Goal: Transaction & Acquisition: Purchase product/service

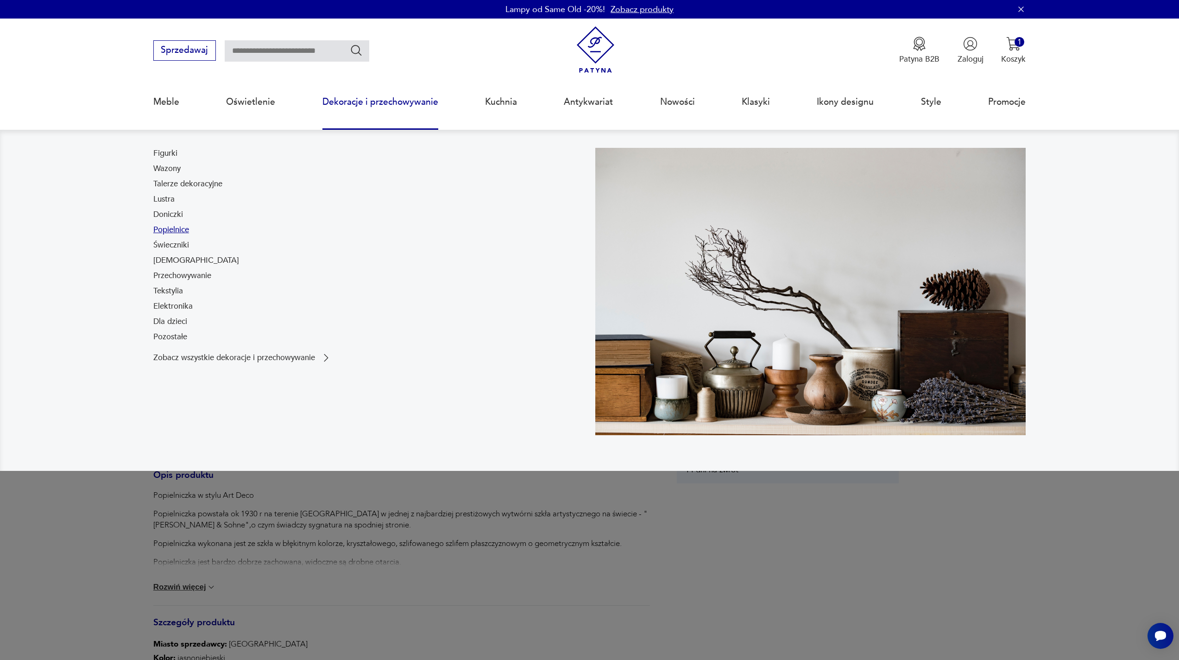
click at [183, 231] on link "Popielnice" at bounding box center [171, 229] width 36 height 11
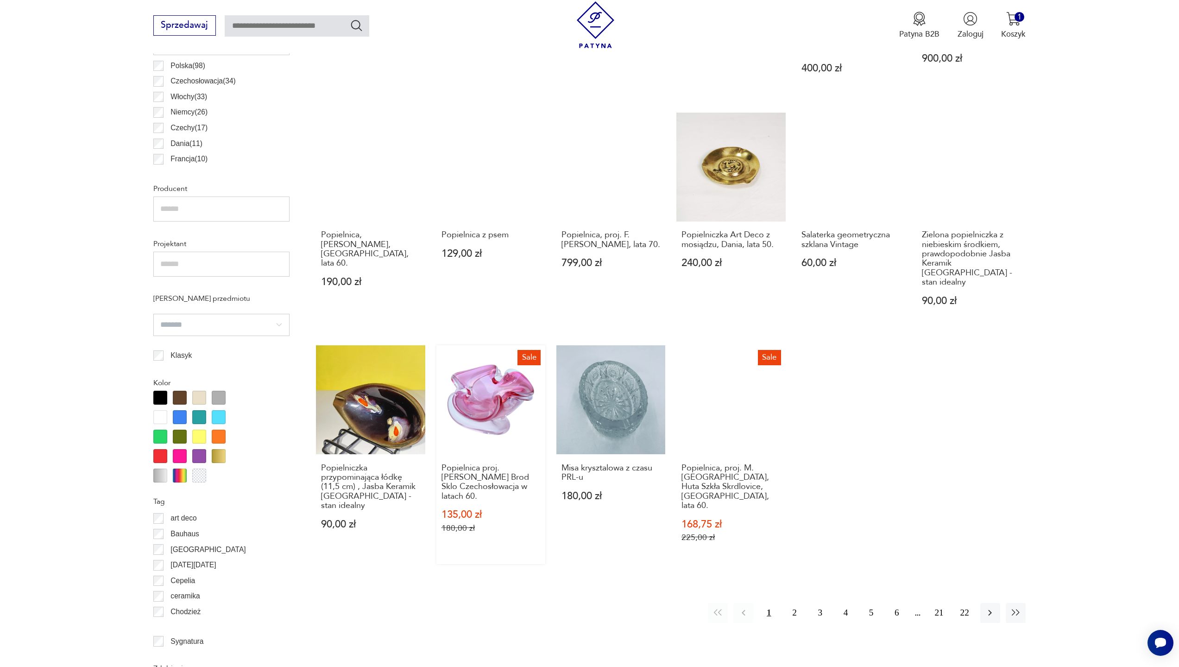
scroll to position [633, 0]
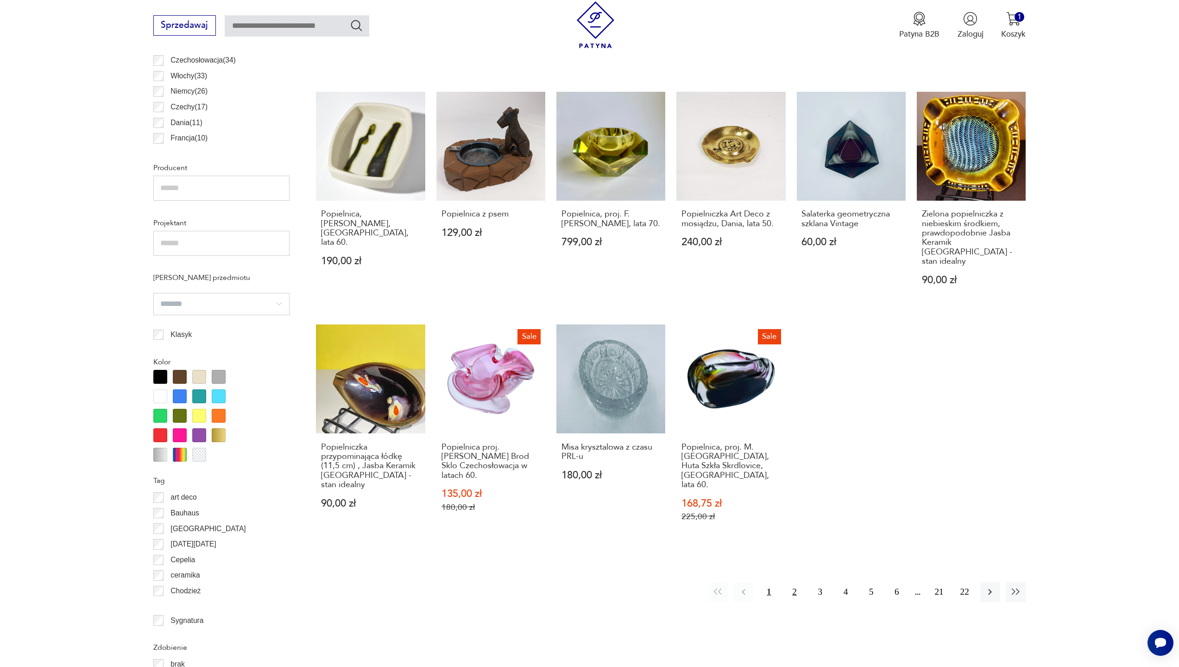
click at [796, 582] on button "2" at bounding box center [795, 592] width 20 height 20
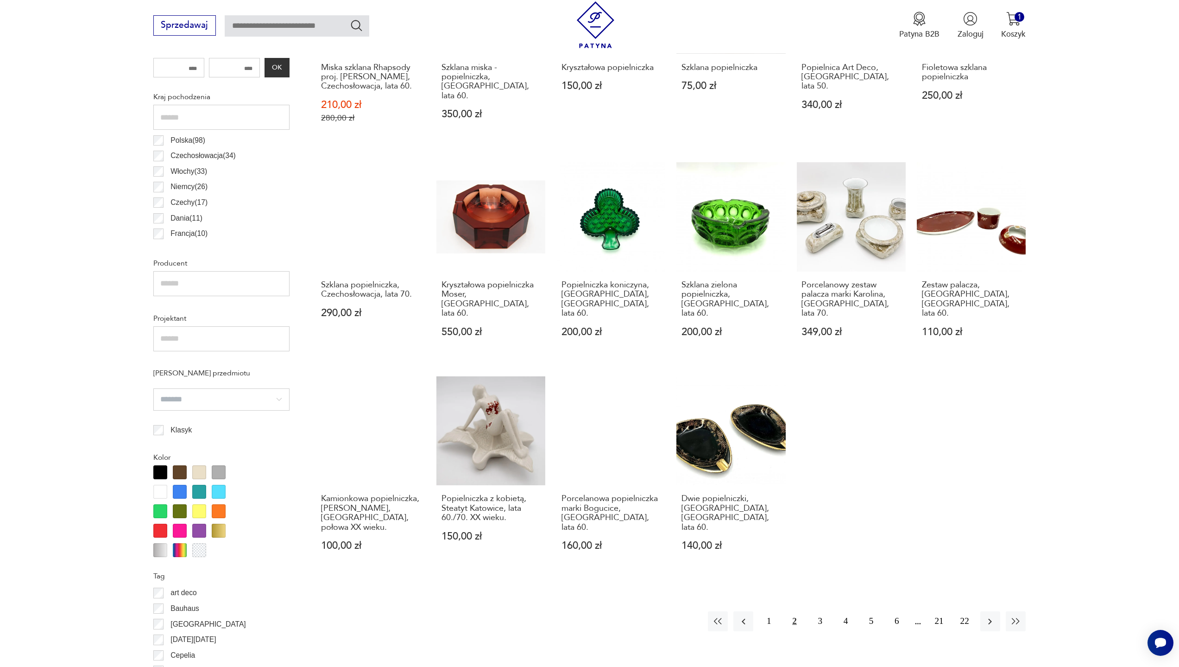
scroll to position [553, 0]
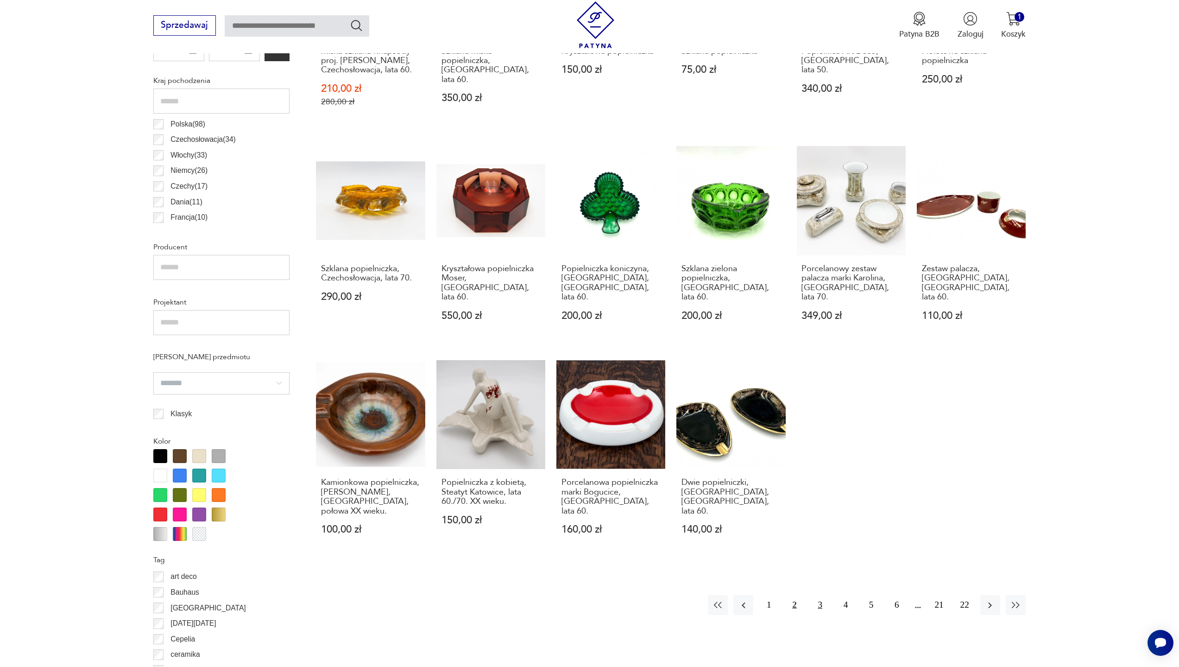
click at [825, 595] on button "3" at bounding box center [821, 605] width 20 height 20
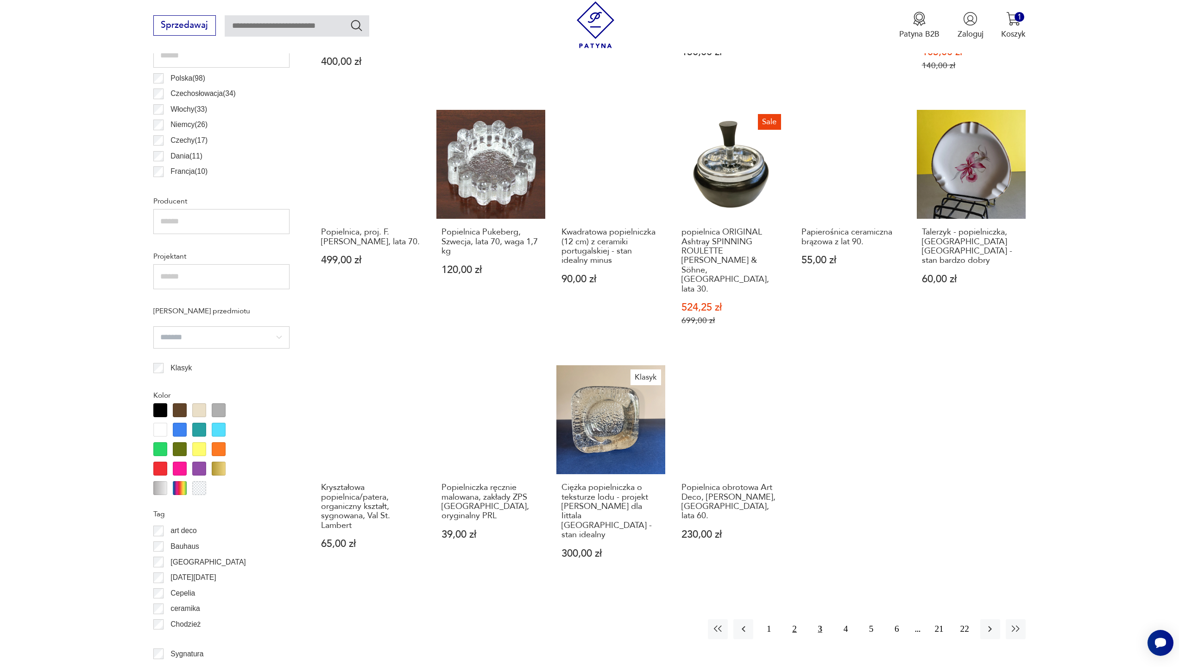
scroll to position [600, 0]
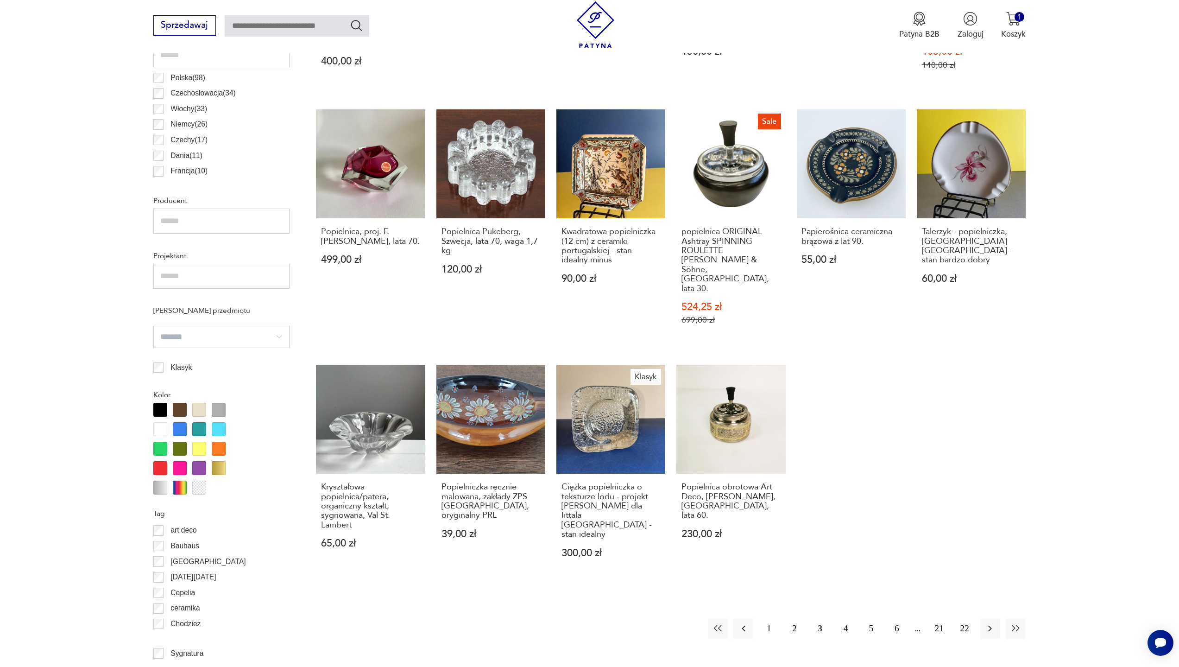
click at [847, 619] on button "4" at bounding box center [846, 629] width 20 height 20
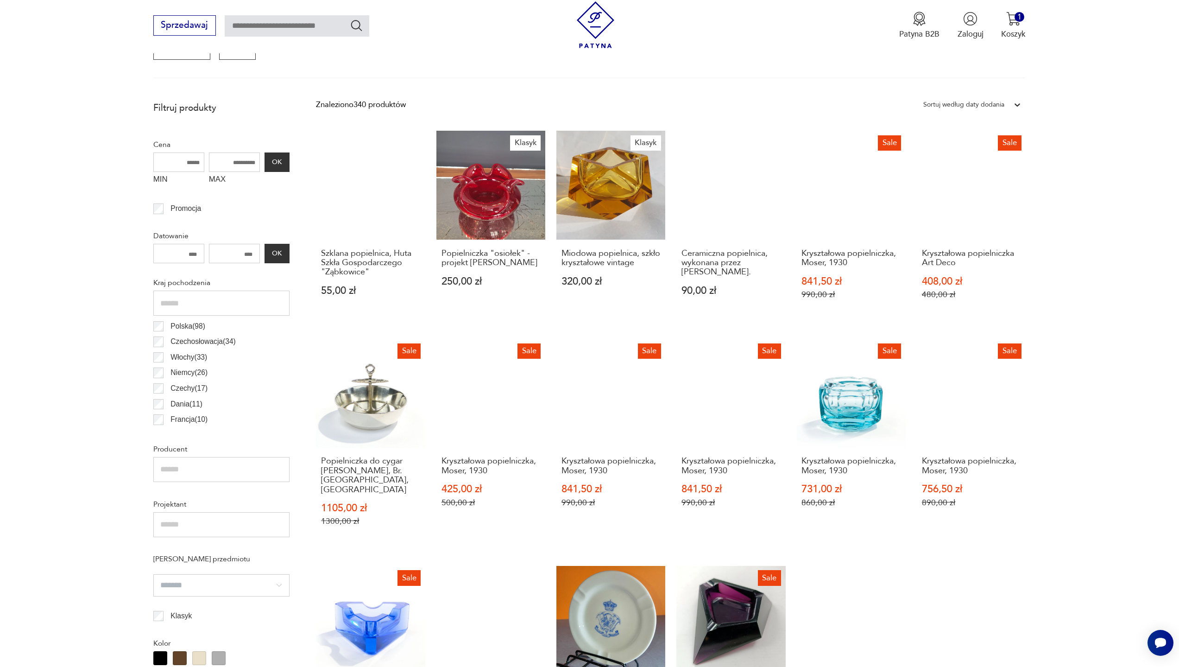
scroll to position [368, 0]
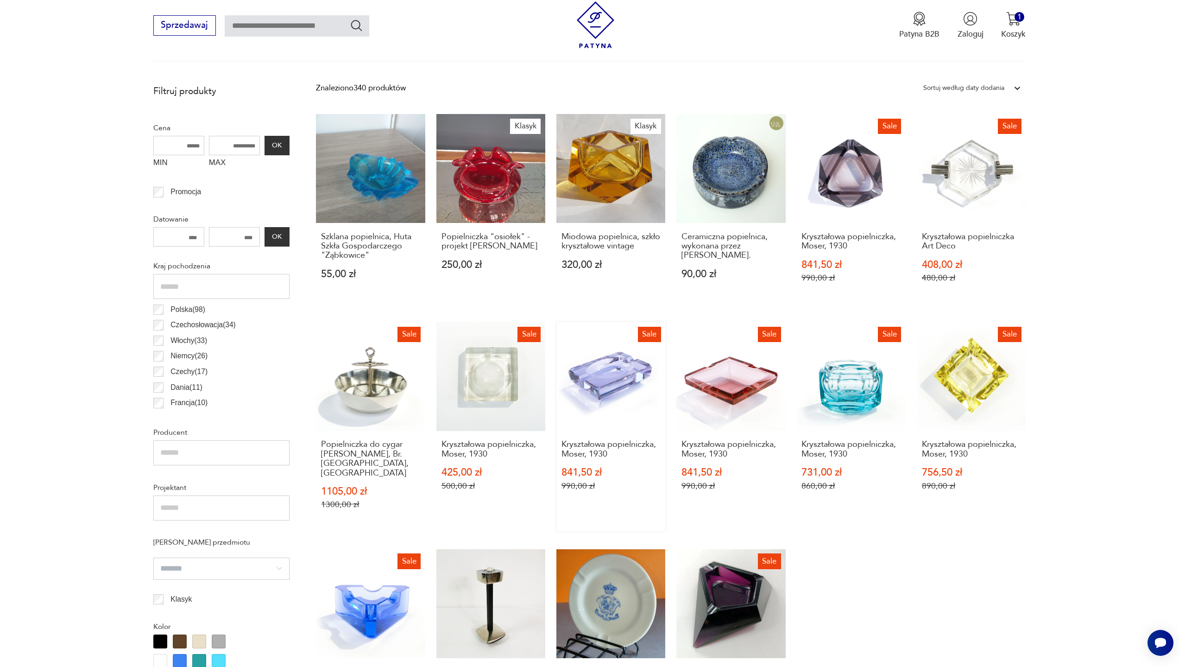
click at [617, 368] on link "Sale Kryształowa popielniczka, Moser, 1930 841,50 zł 990,00 zł" at bounding box center [611, 426] width 109 height 209
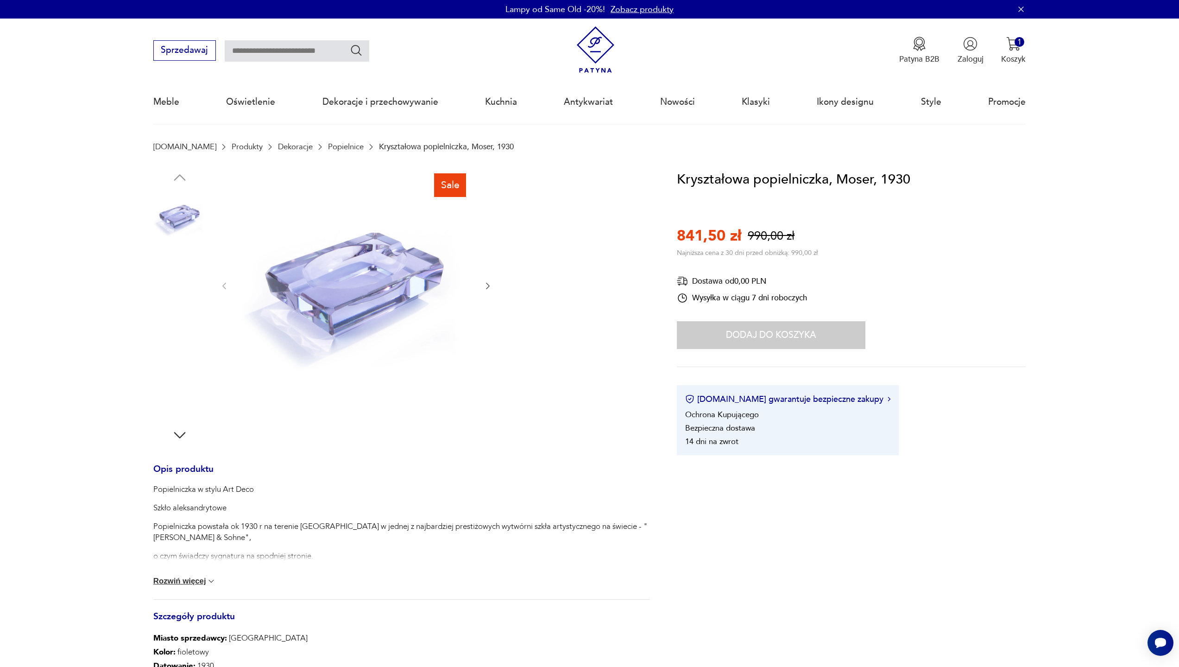
click at [373, 309] on img at bounding box center [356, 285] width 232 height 232
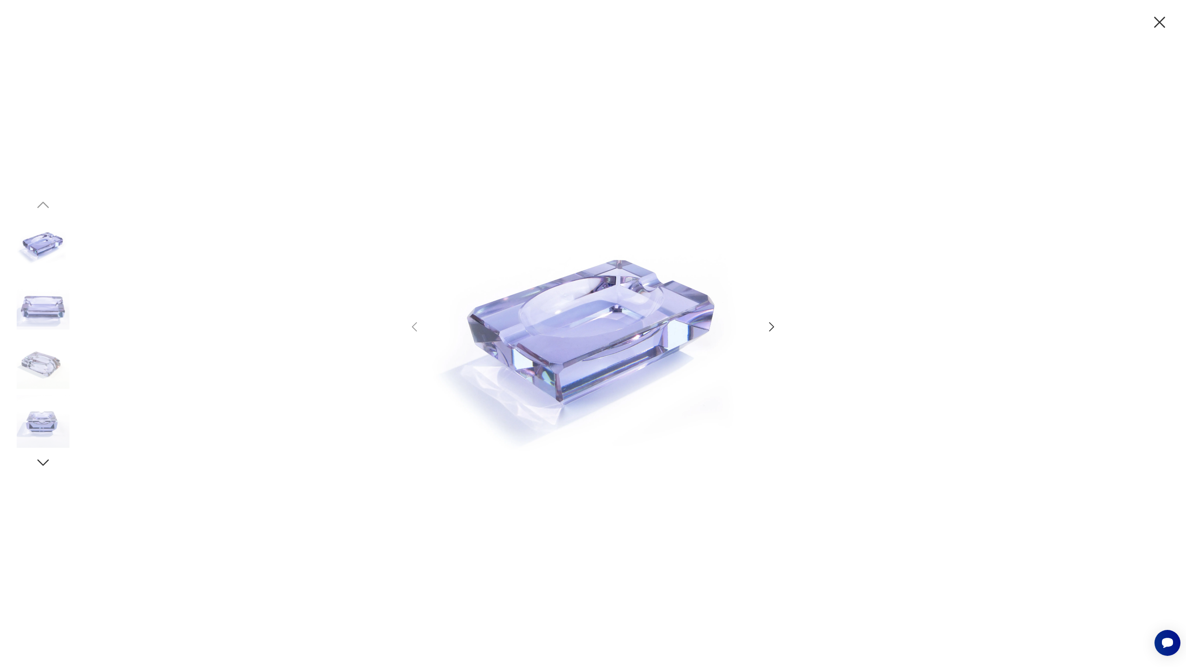
click at [1179, 354] on div at bounding box center [593, 333] width 1186 height 667
click at [1179, 350] on div at bounding box center [593, 333] width 1186 height 667
click at [769, 323] on icon "button" at bounding box center [771, 326] width 13 height 13
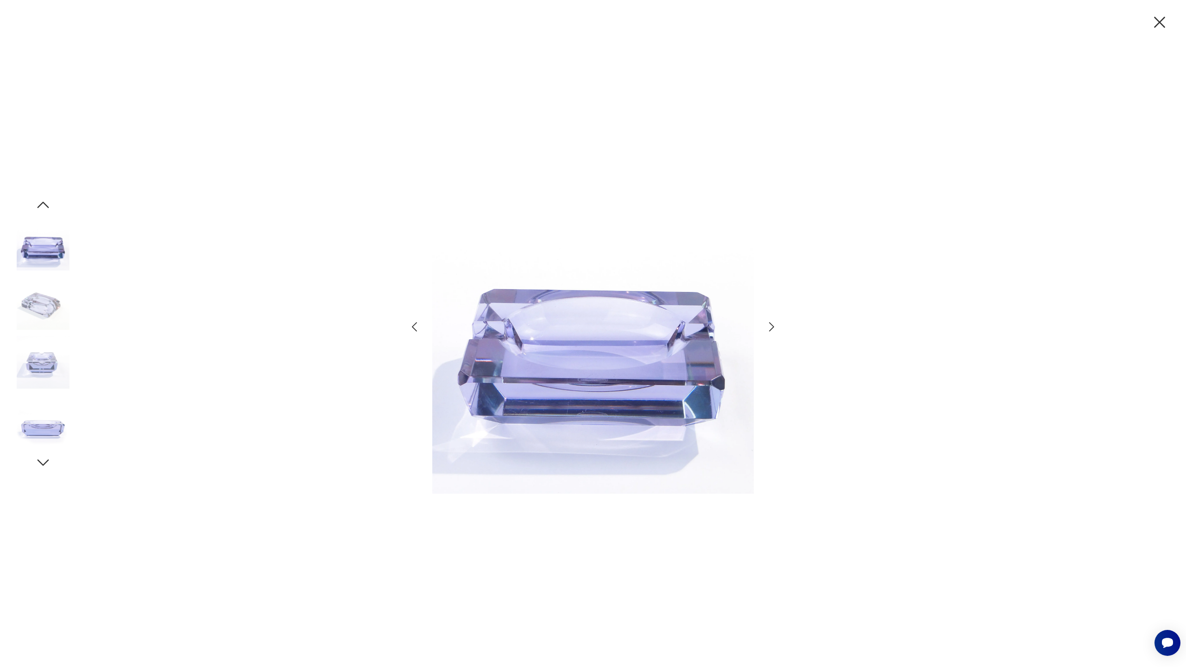
click at [773, 328] on icon "button" at bounding box center [771, 326] width 13 height 13
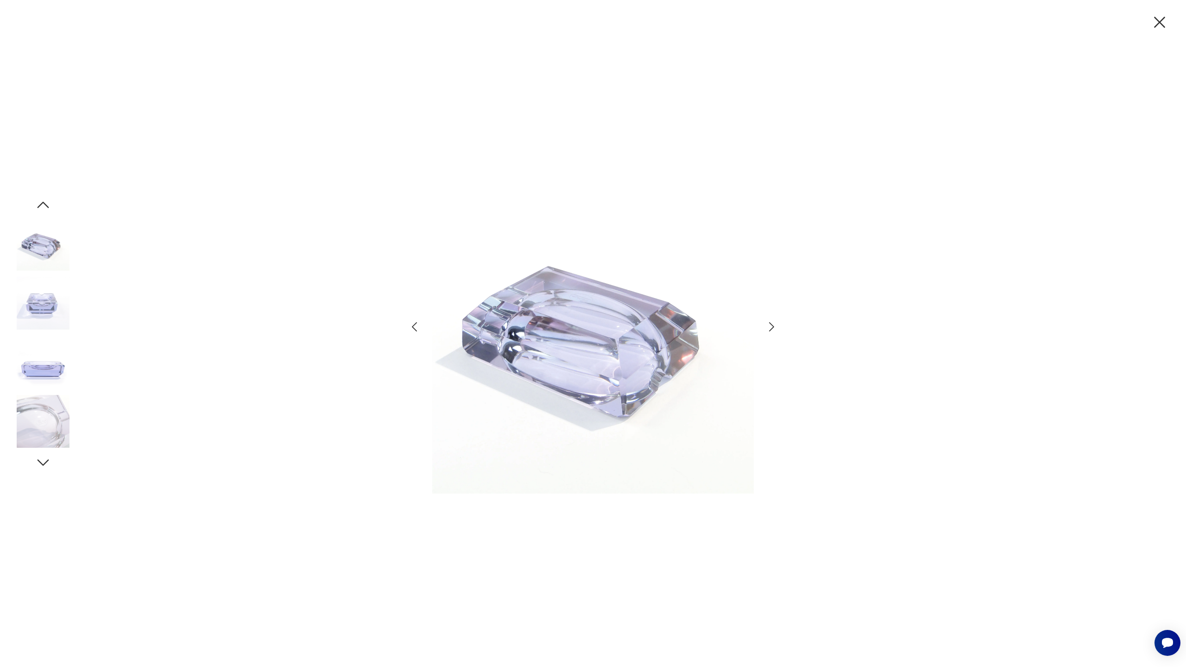
click at [773, 327] on icon "button" at bounding box center [771, 326] width 13 height 13
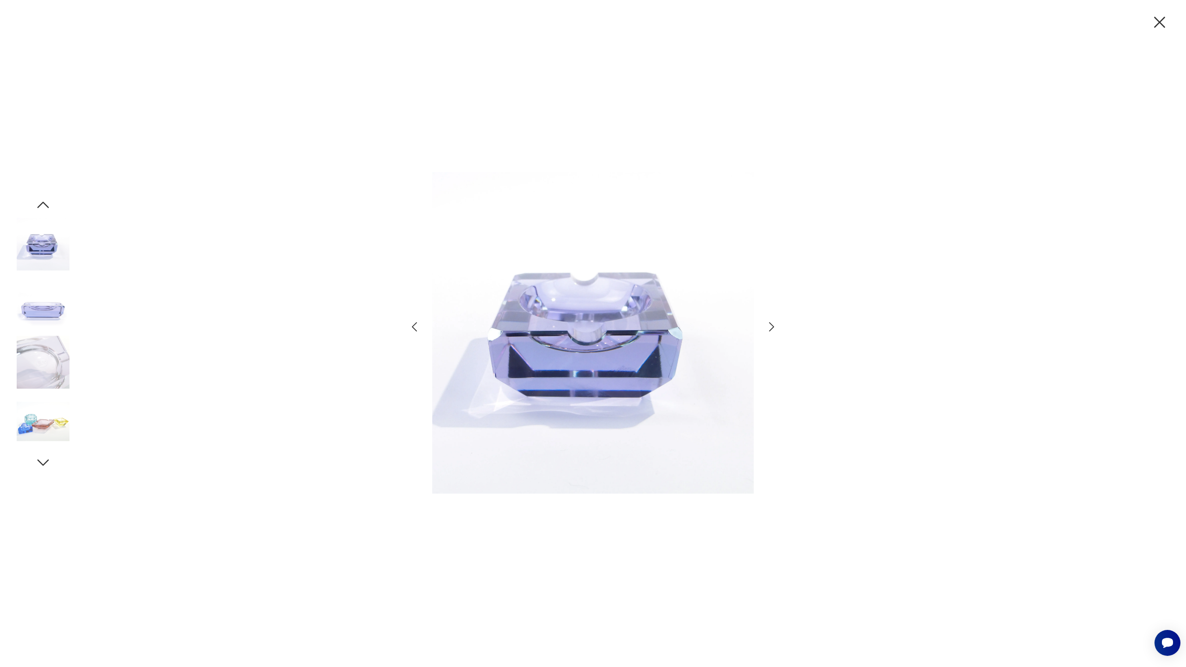
click at [773, 327] on icon "button" at bounding box center [771, 326] width 13 height 13
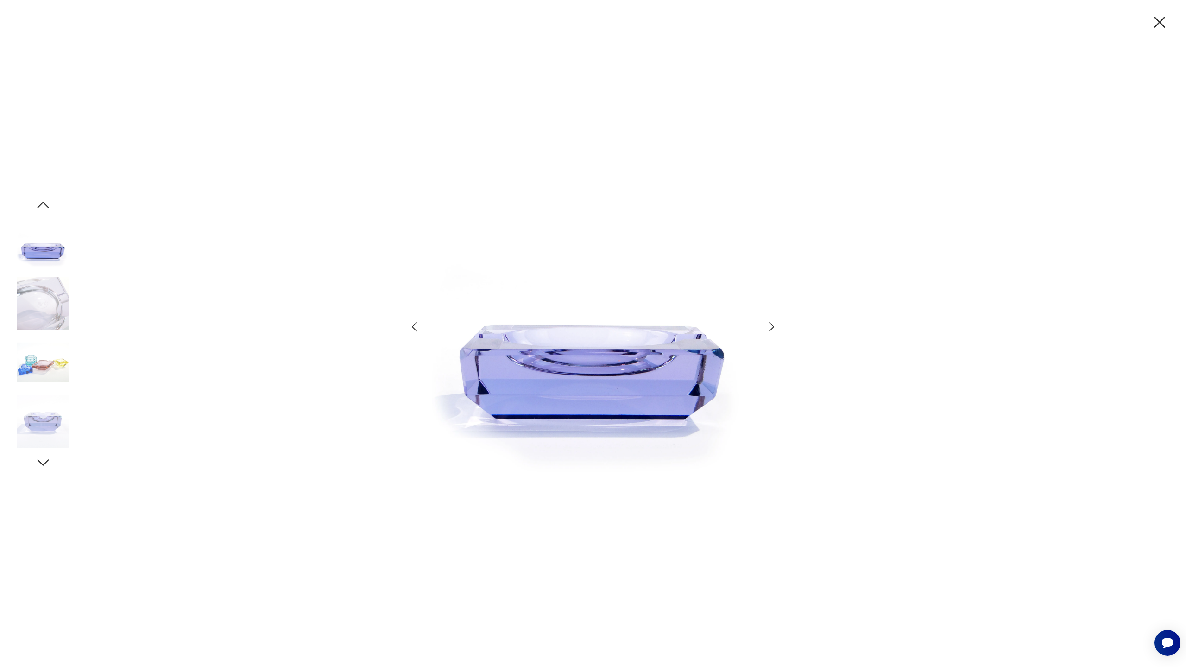
click at [1159, 21] on icon "button" at bounding box center [1159, 22] width 19 height 19
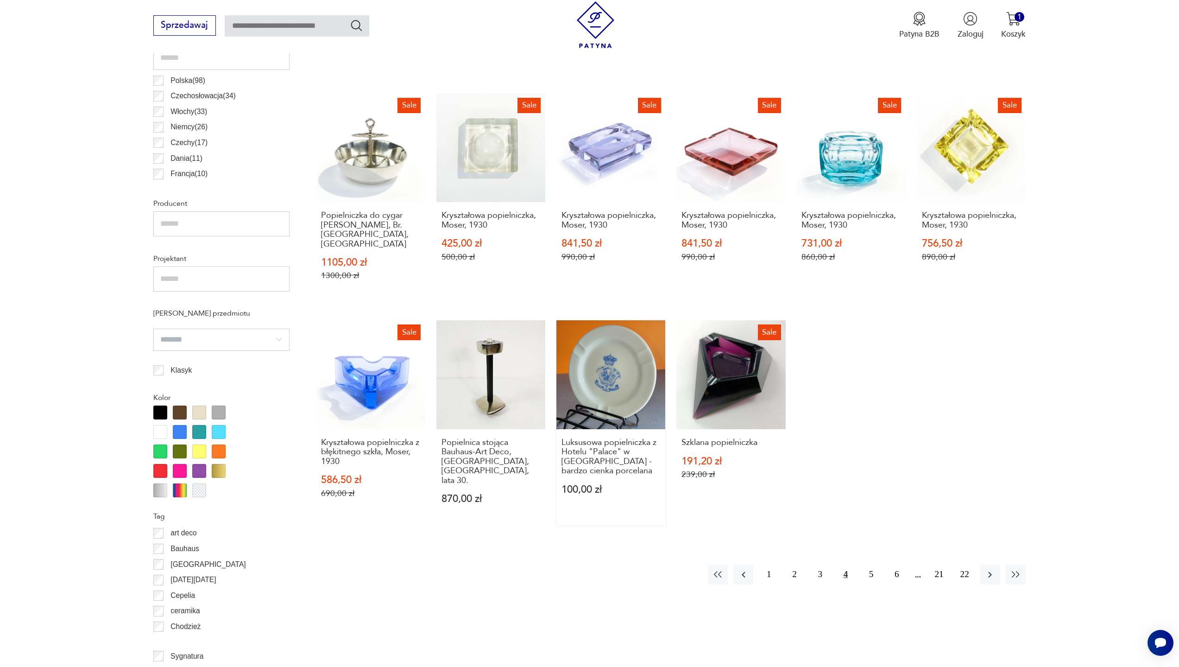
scroll to position [599, 0]
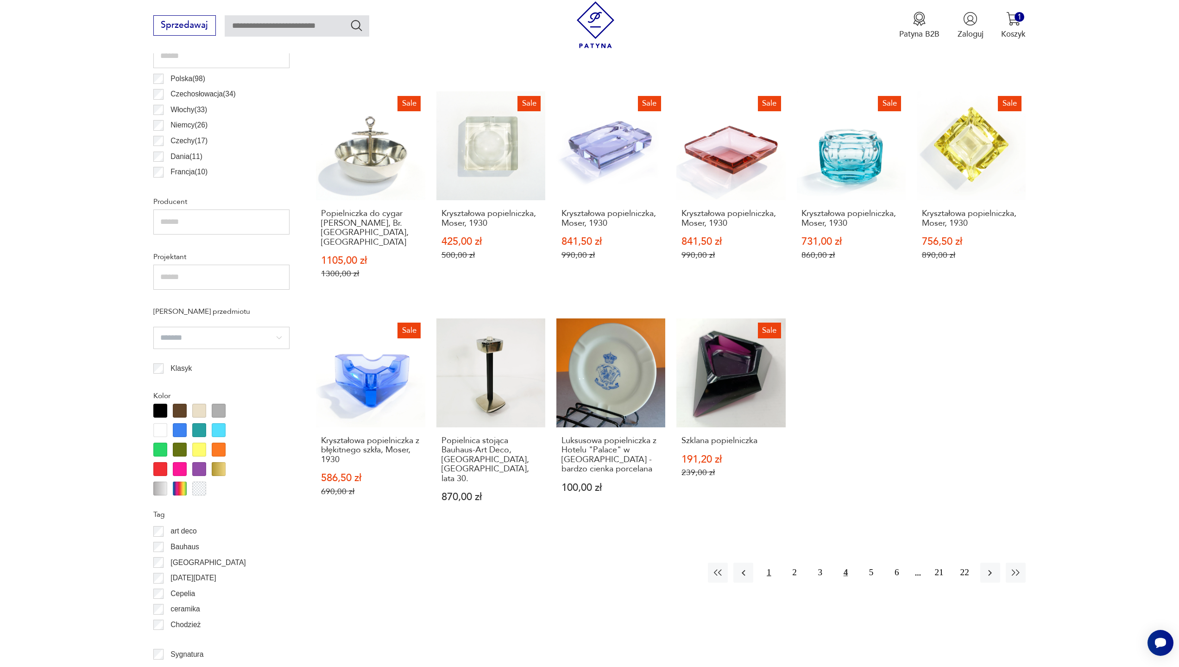
click at [768, 563] on button "1" at bounding box center [769, 573] width 20 height 20
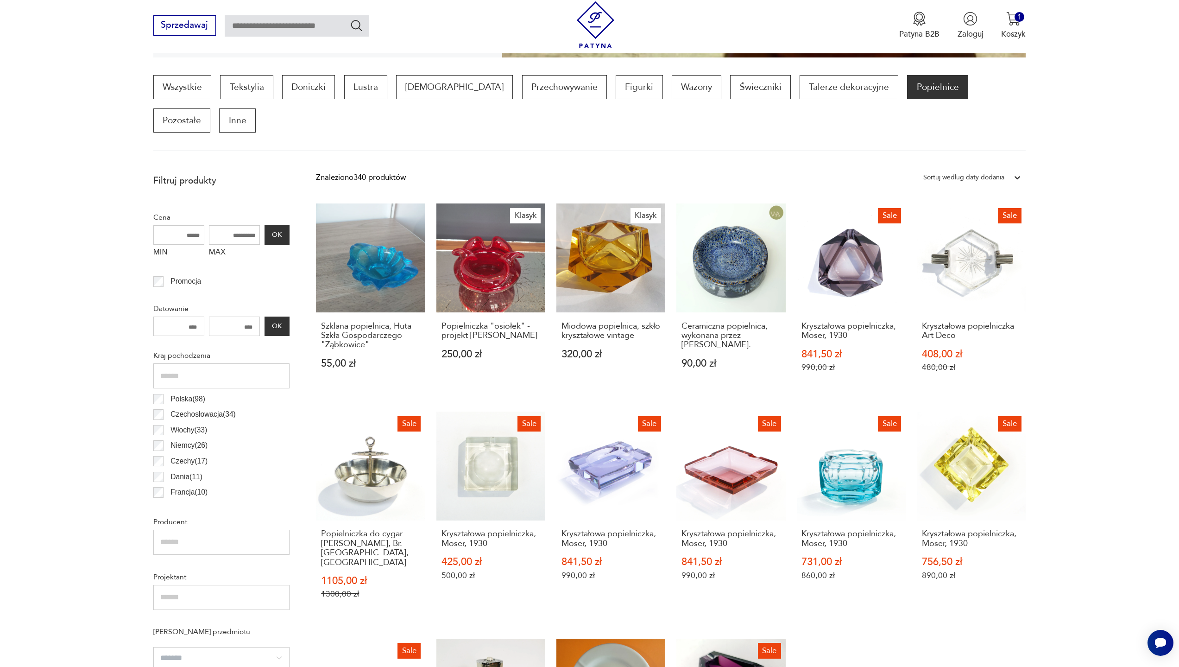
scroll to position [275, 0]
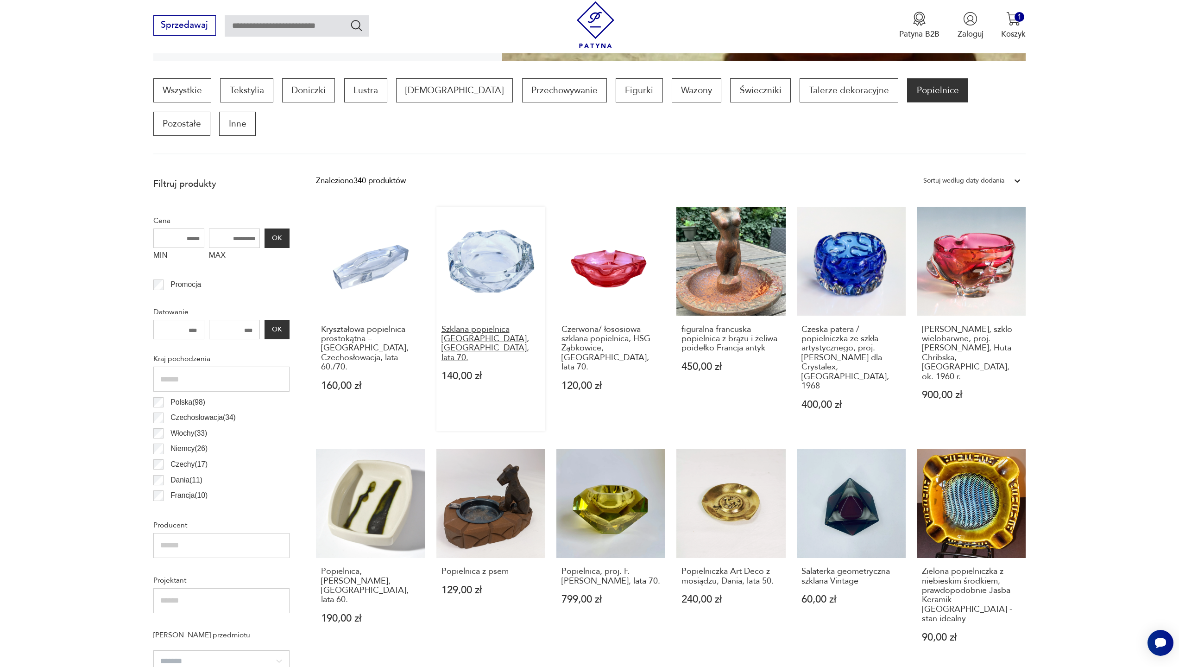
click at [491, 325] on h3 "Szklana popielnica [GEOGRAPHIC_DATA], [GEOGRAPHIC_DATA], lata 70." at bounding box center [491, 344] width 99 height 38
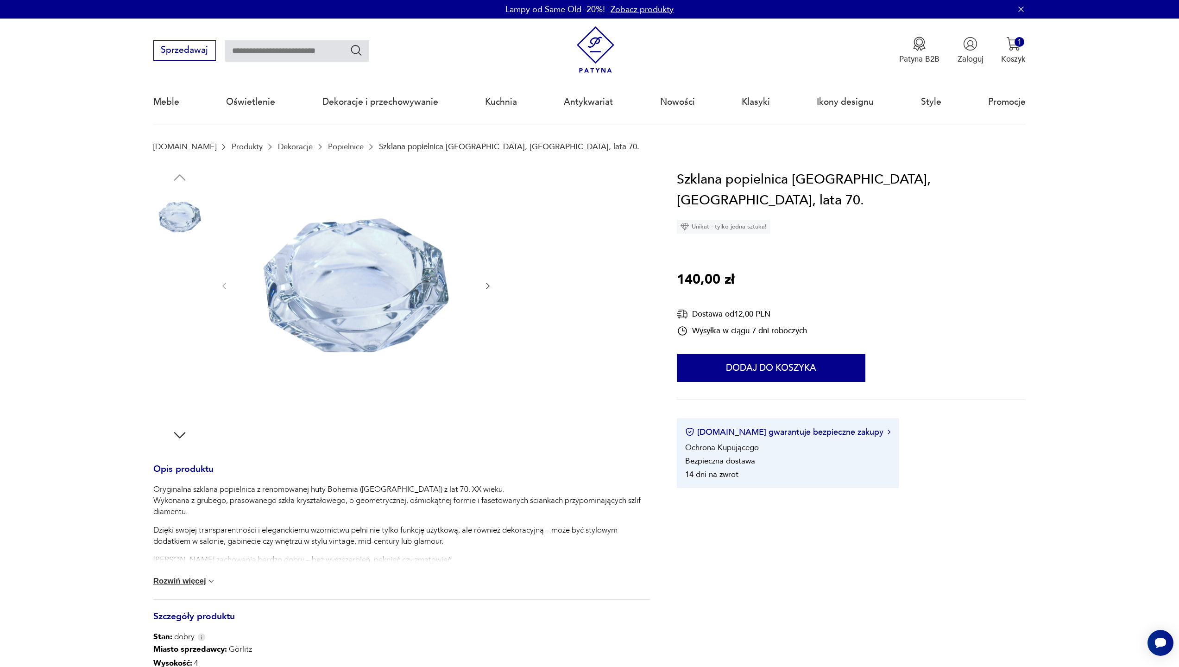
click at [383, 320] on img at bounding box center [356, 285] width 232 height 232
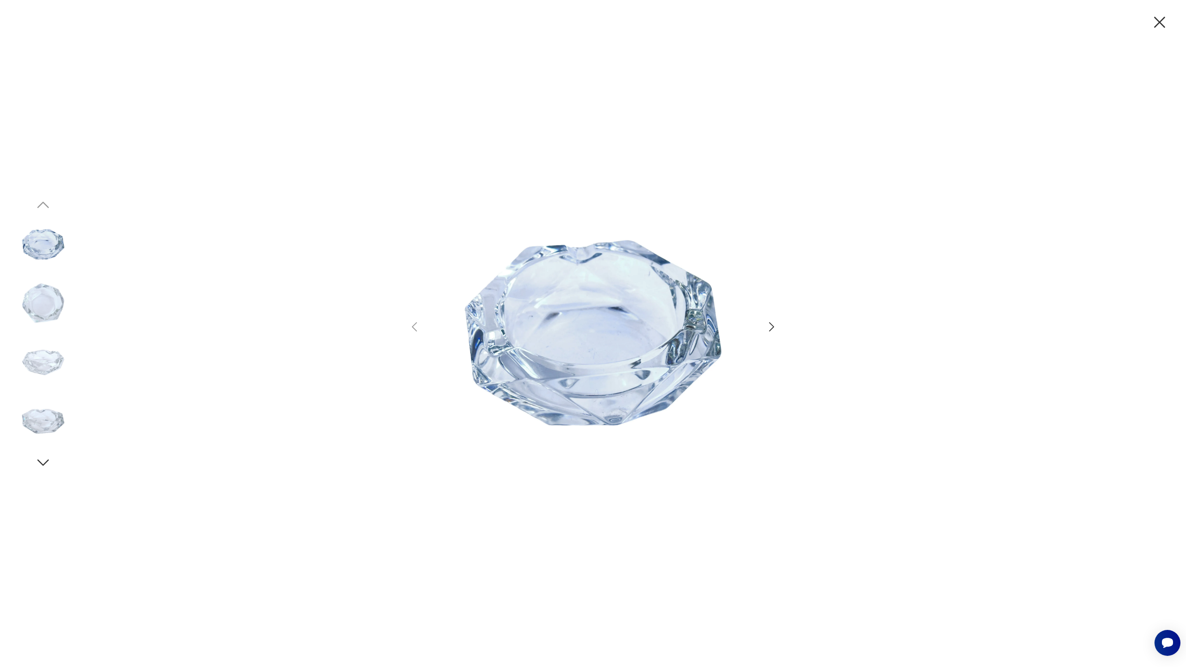
click at [50, 308] on img at bounding box center [43, 303] width 53 height 53
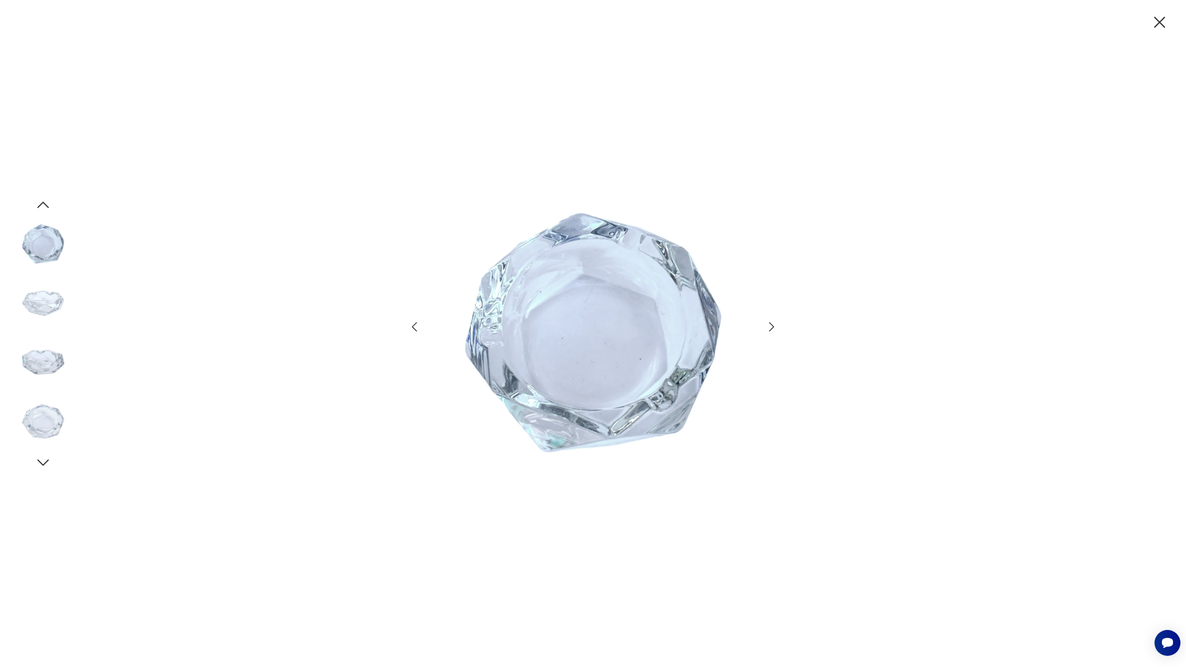
click at [44, 366] on img at bounding box center [43, 362] width 53 height 53
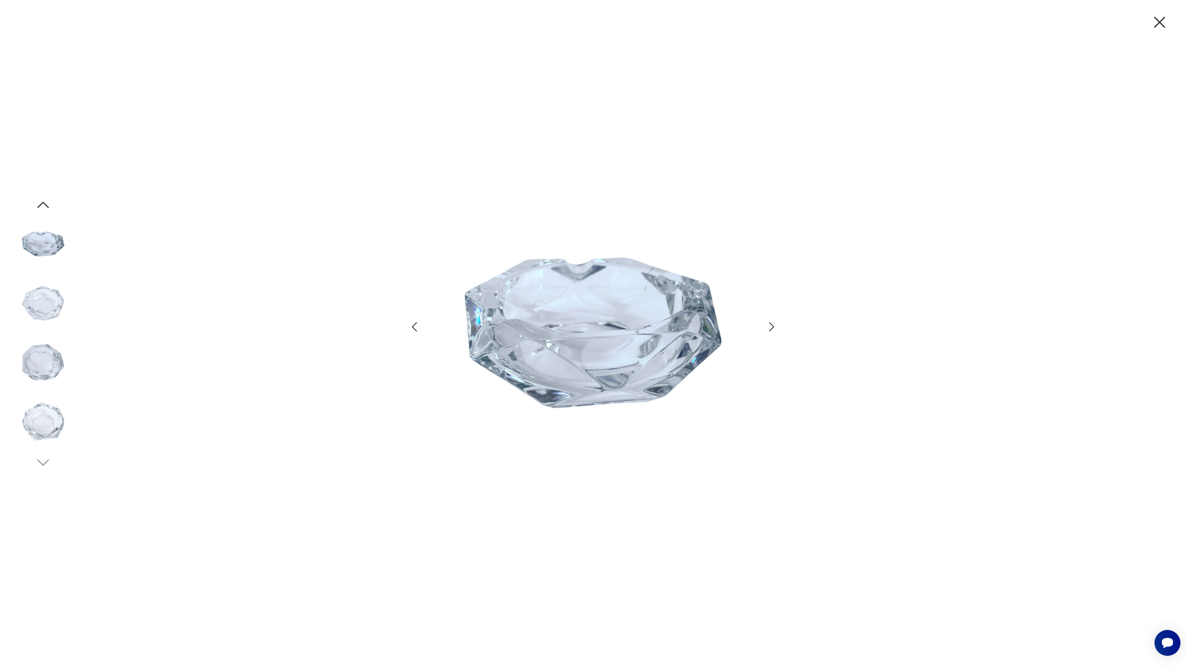
click at [40, 428] on img at bounding box center [43, 421] width 53 height 53
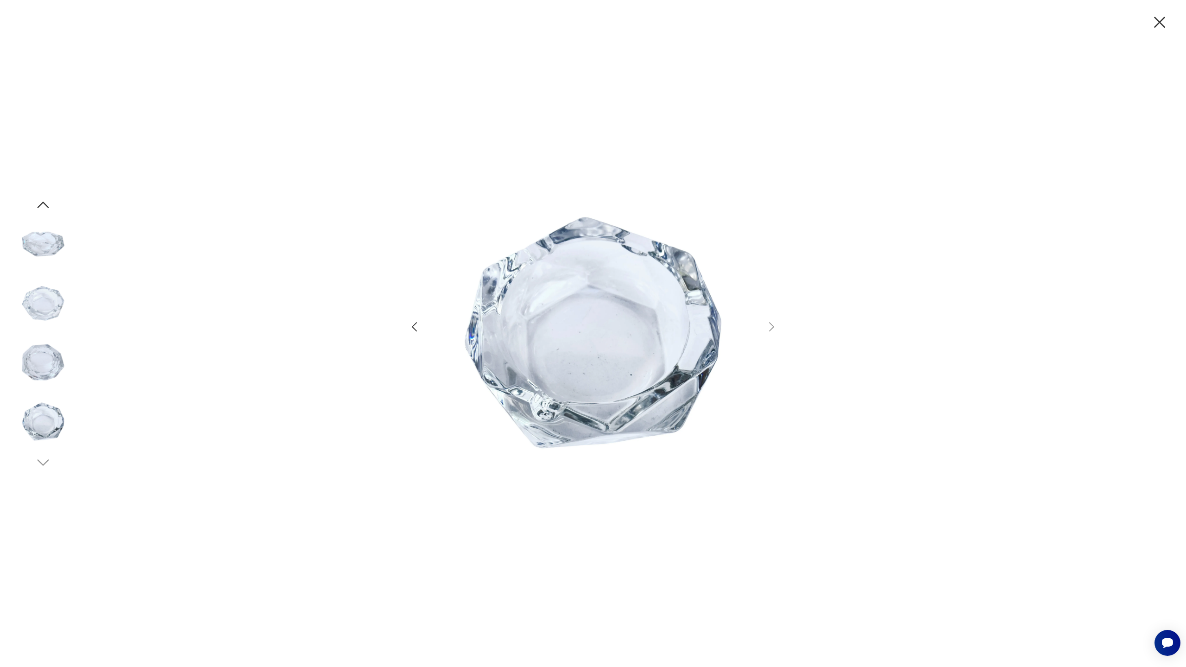
click at [1165, 23] on icon "button" at bounding box center [1159, 22] width 19 height 19
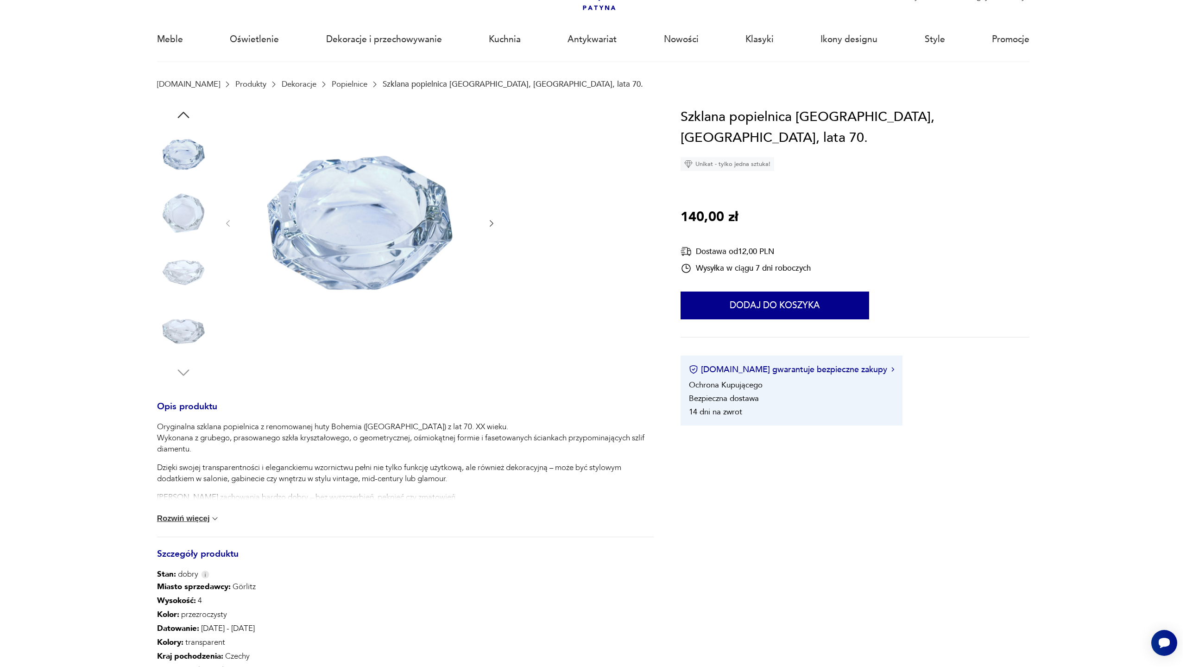
scroll to position [46, 0]
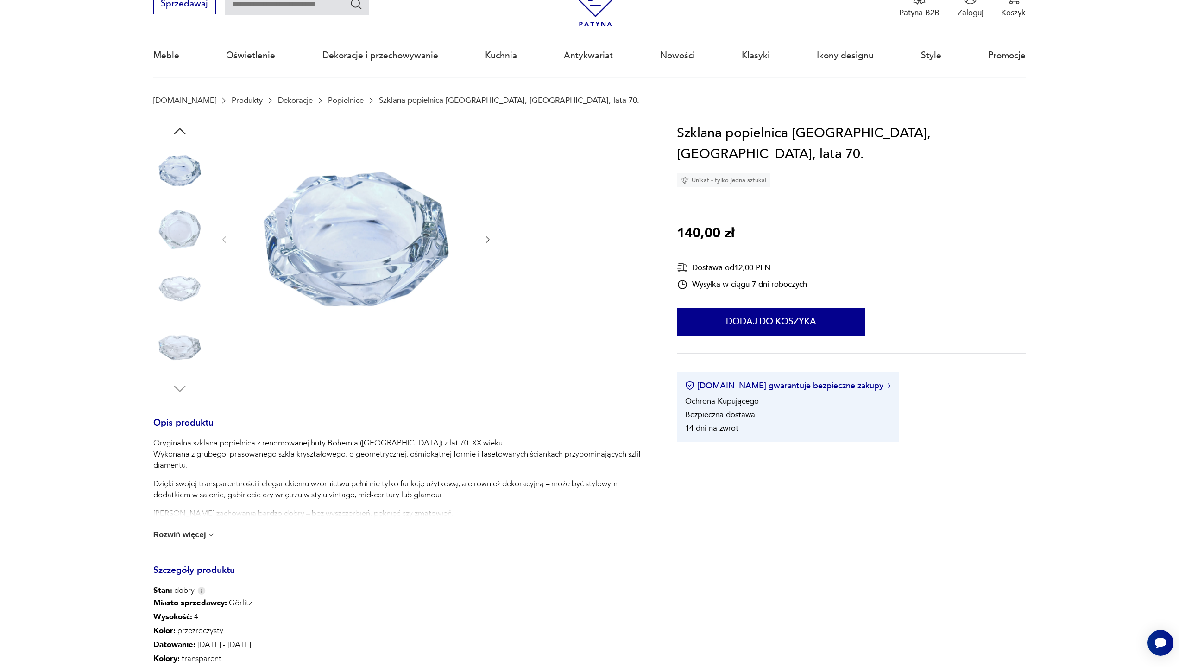
click at [394, 265] on img at bounding box center [356, 239] width 232 height 232
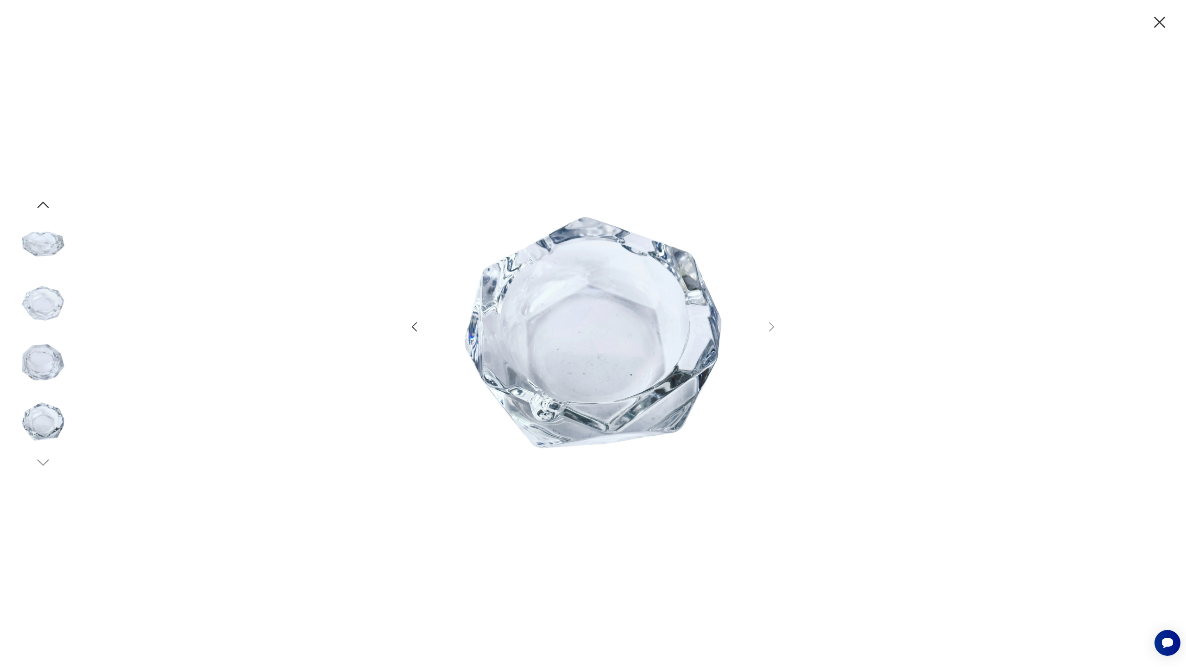
click at [598, 373] on img at bounding box center [593, 332] width 322 height 463
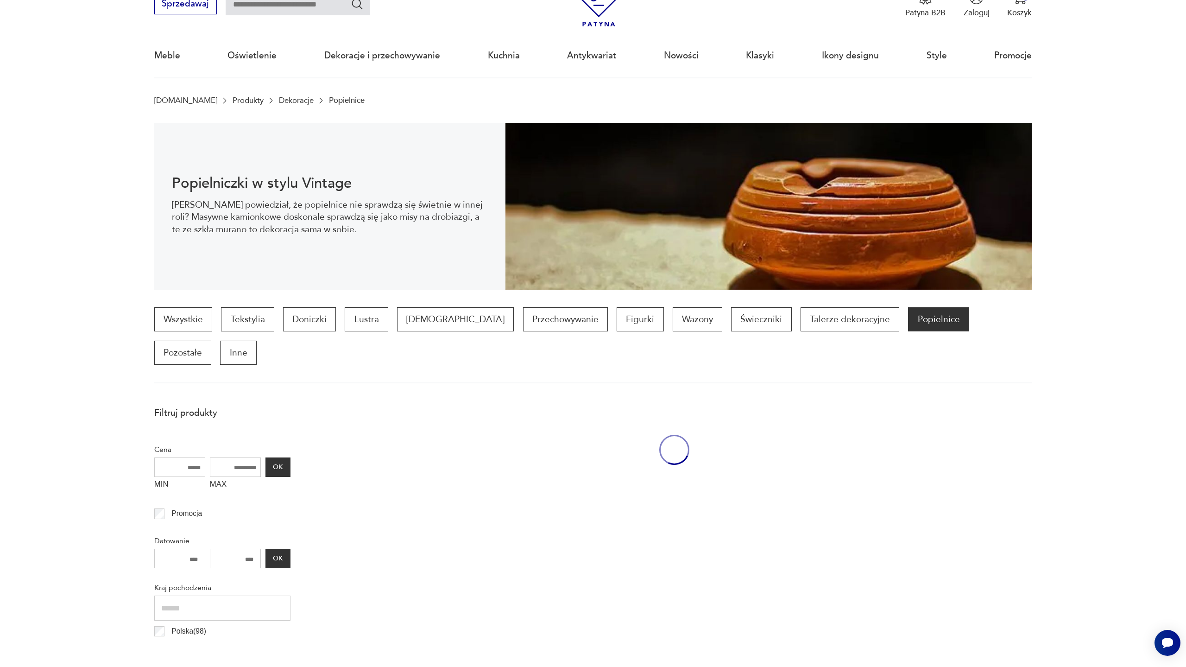
scroll to position [274, 0]
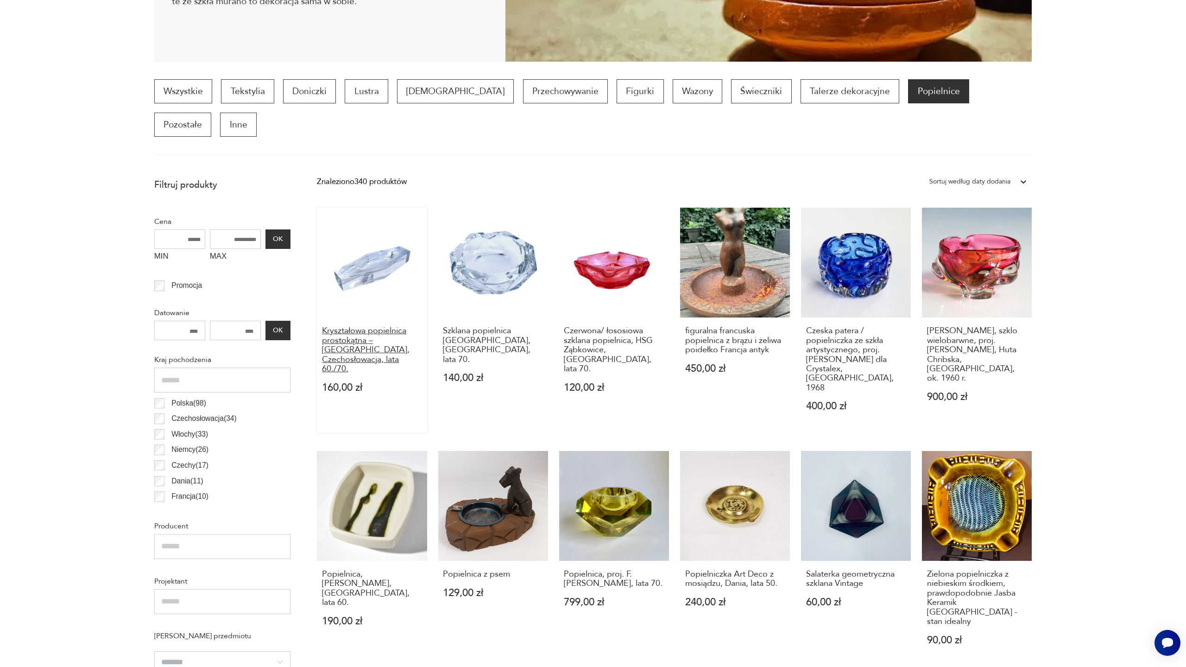
click at [389, 326] on h3 "Kryształowa popielnica prostokątna – [GEOGRAPHIC_DATA], Czechosłowacja, lata 60…" at bounding box center [372, 349] width 100 height 47
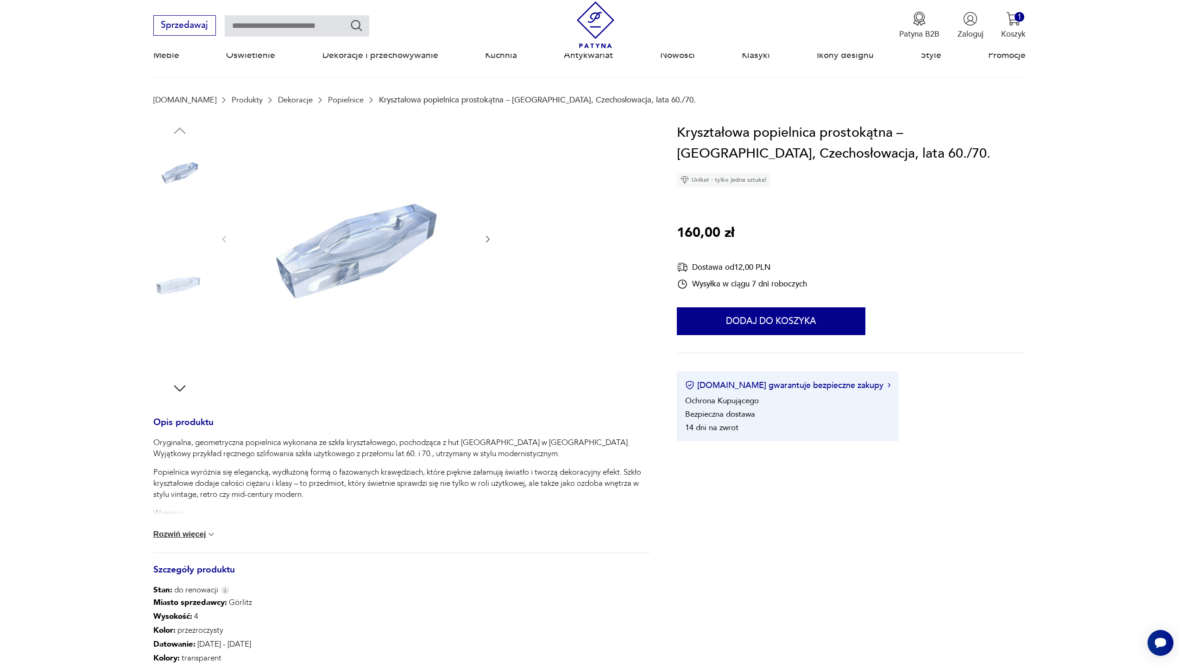
scroll to position [46, 0]
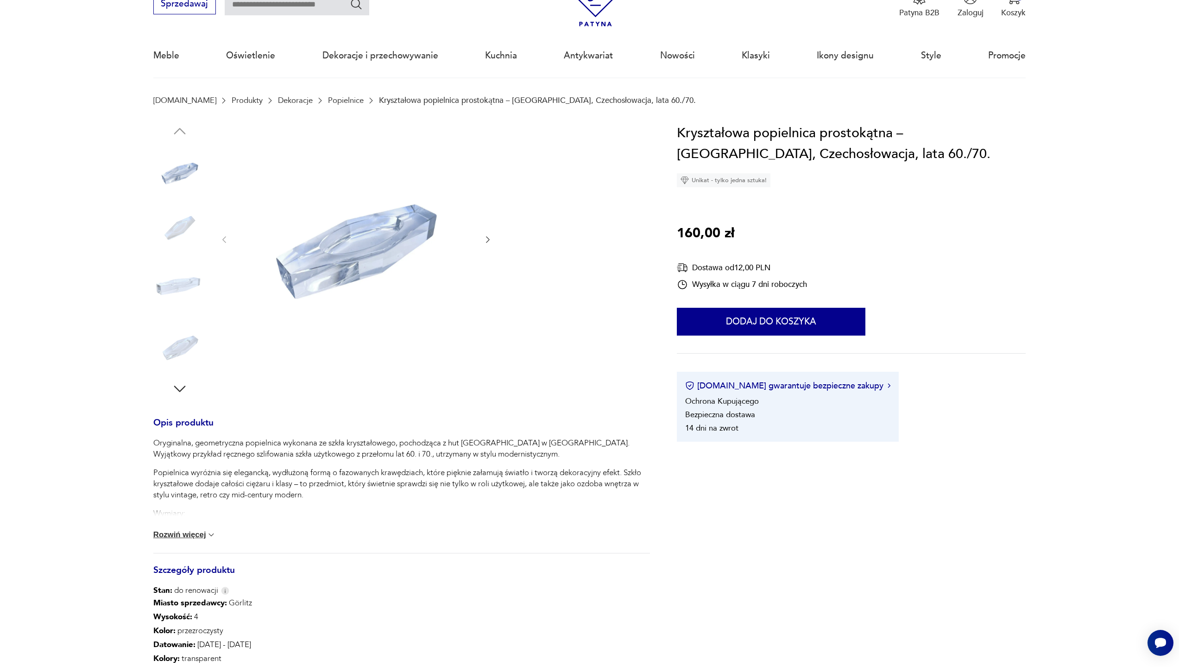
click at [180, 285] on img at bounding box center [179, 288] width 53 height 53
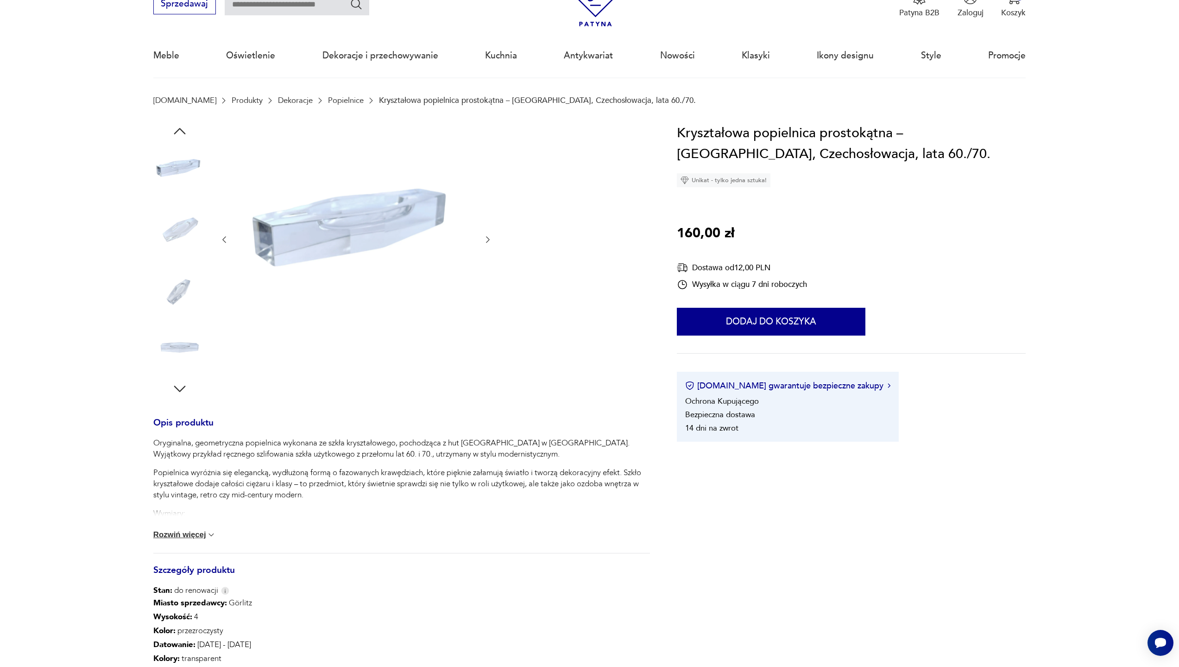
click at [171, 239] on img at bounding box center [179, 229] width 53 height 53
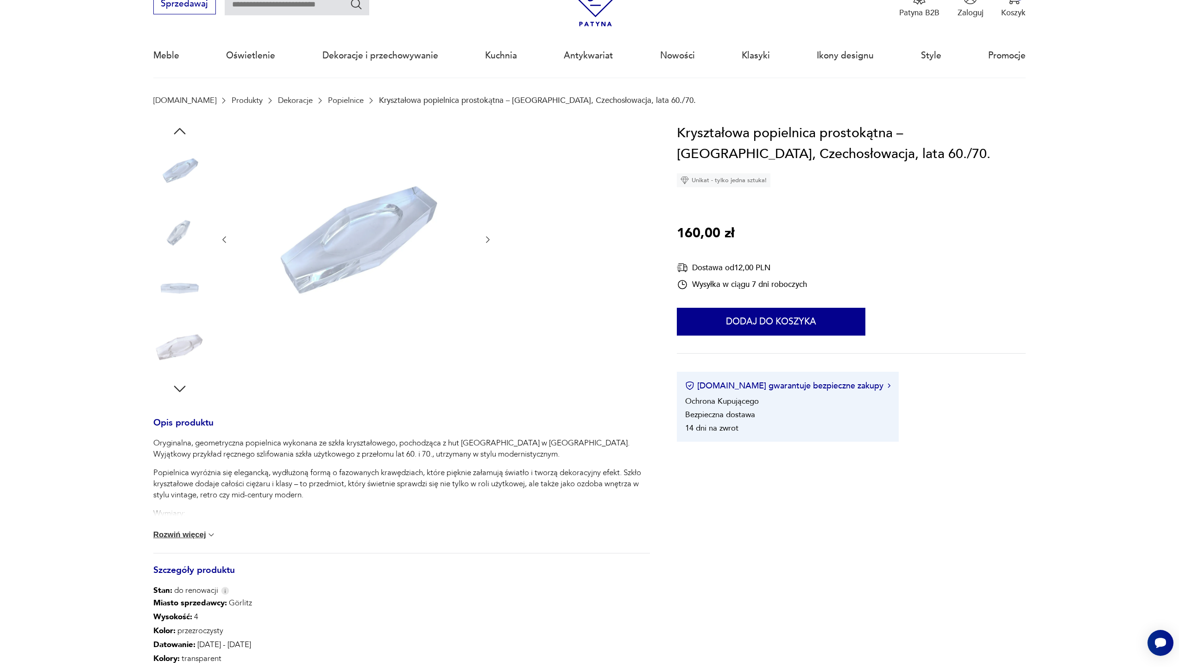
click at [178, 176] on img at bounding box center [179, 170] width 53 height 53
click at [199, 538] on button "Rozwiń więcej" at bounding box center [184, 534] width 63 height 9
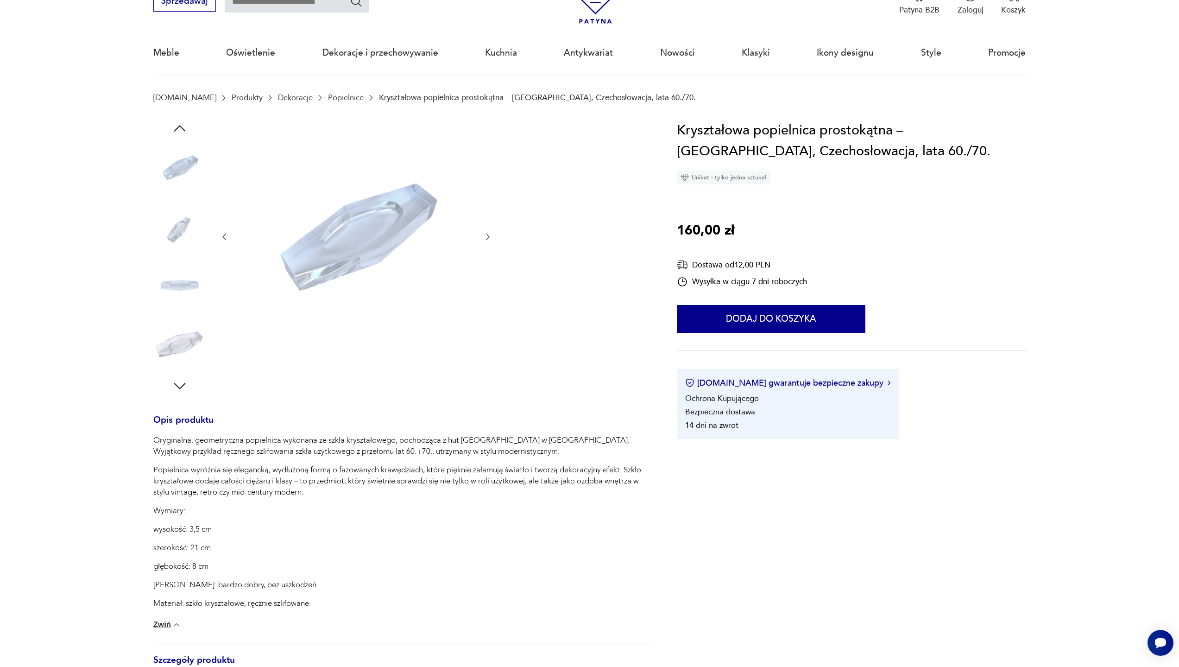
scroll to position [139, 0]
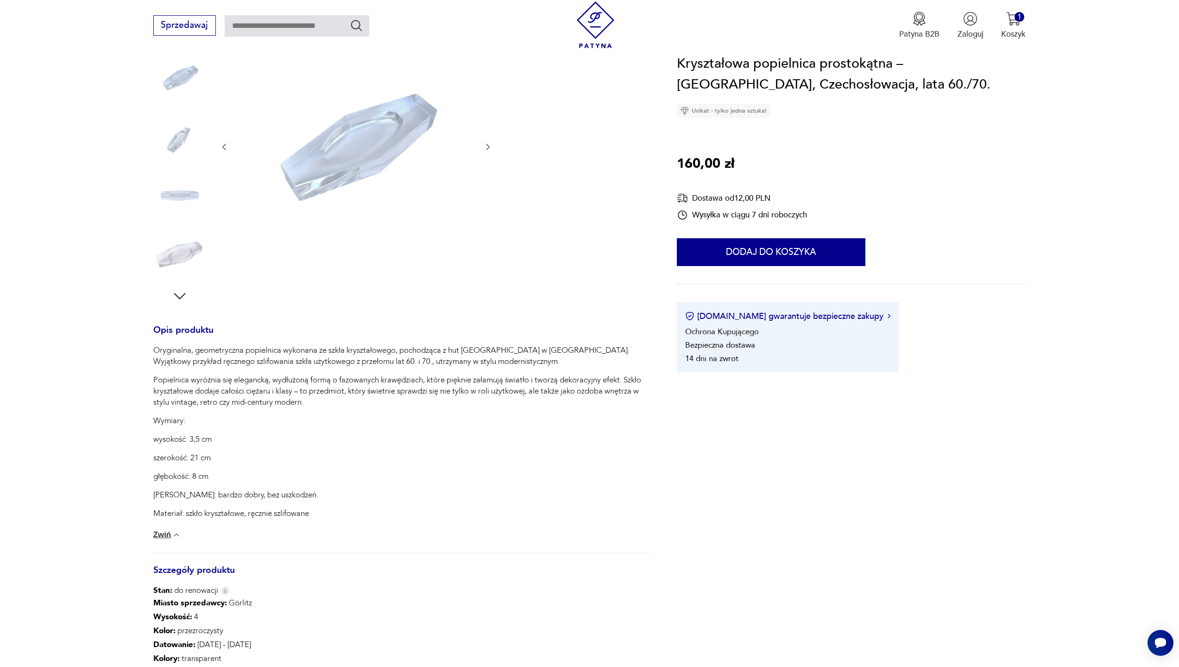
click at [373, 135] on img at bounding box center [356, 146] width 232 height 232
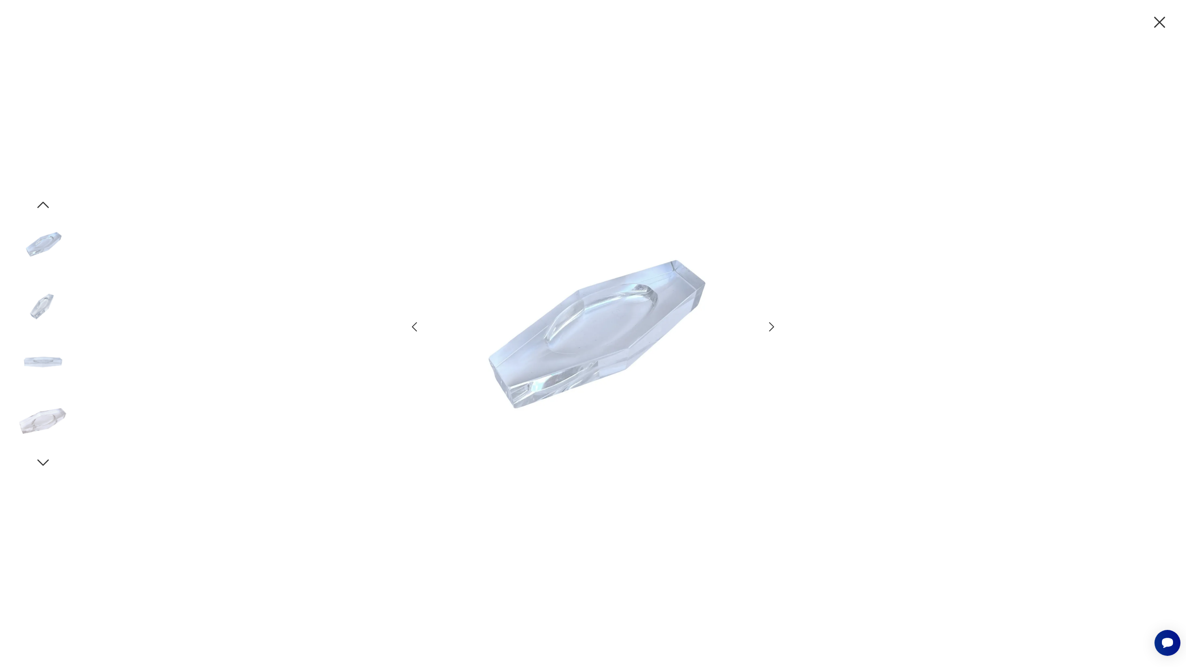
click at [773, 328] on icon "button" at bounding box center [771, 326] width 5 height 9
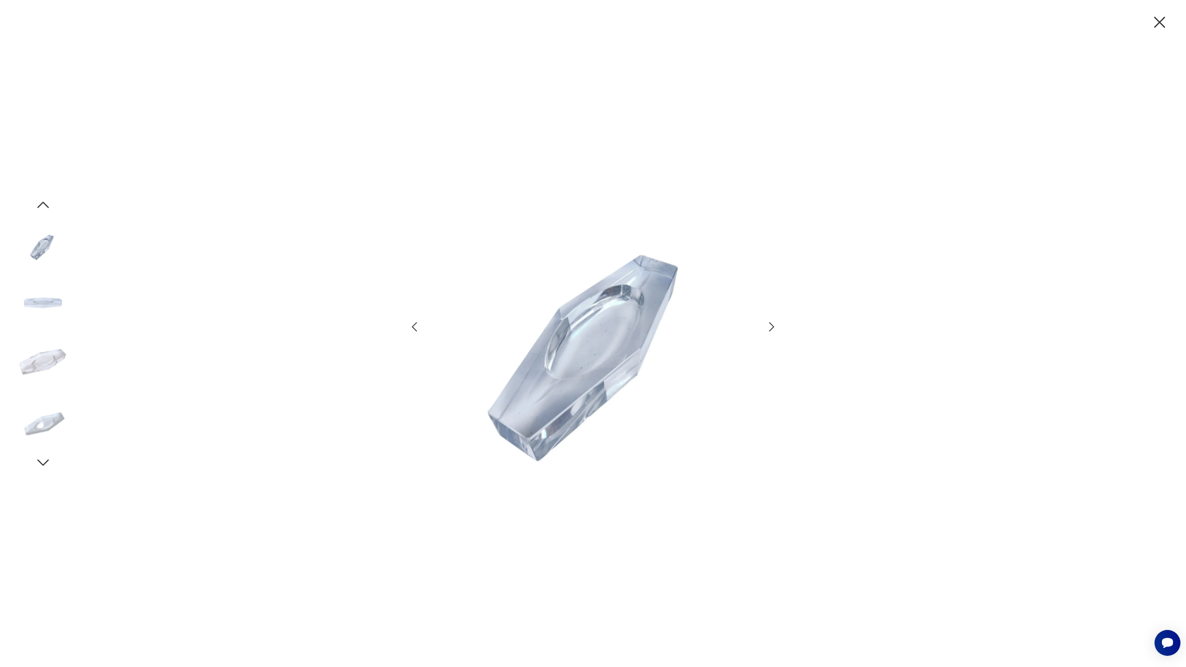
click at [772, 331] on icon "button" at bounding box center [771, 326] width 13 height 13
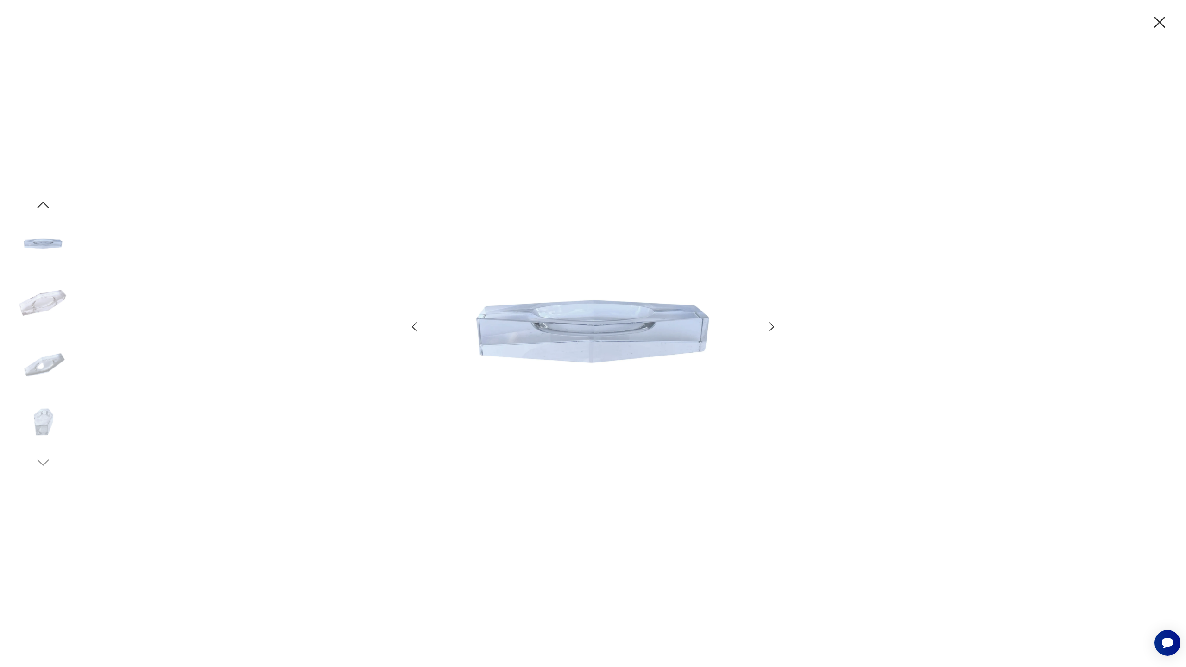
click at [771, 334] on div at bounding box center [593, 333] width 371 height 465
click at [769, 328] on icon "button" at bounding box center [771, 326] width 13 height 13
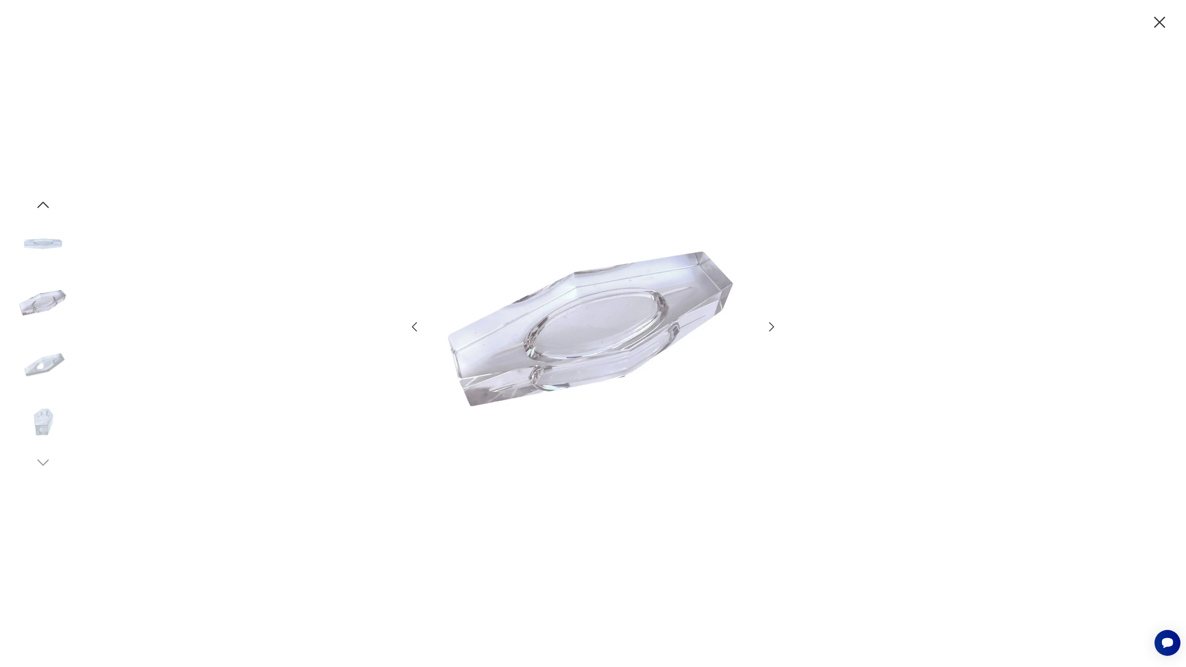
click at [41, 426] on img at bounding box center [43, 421] width 53 height 53
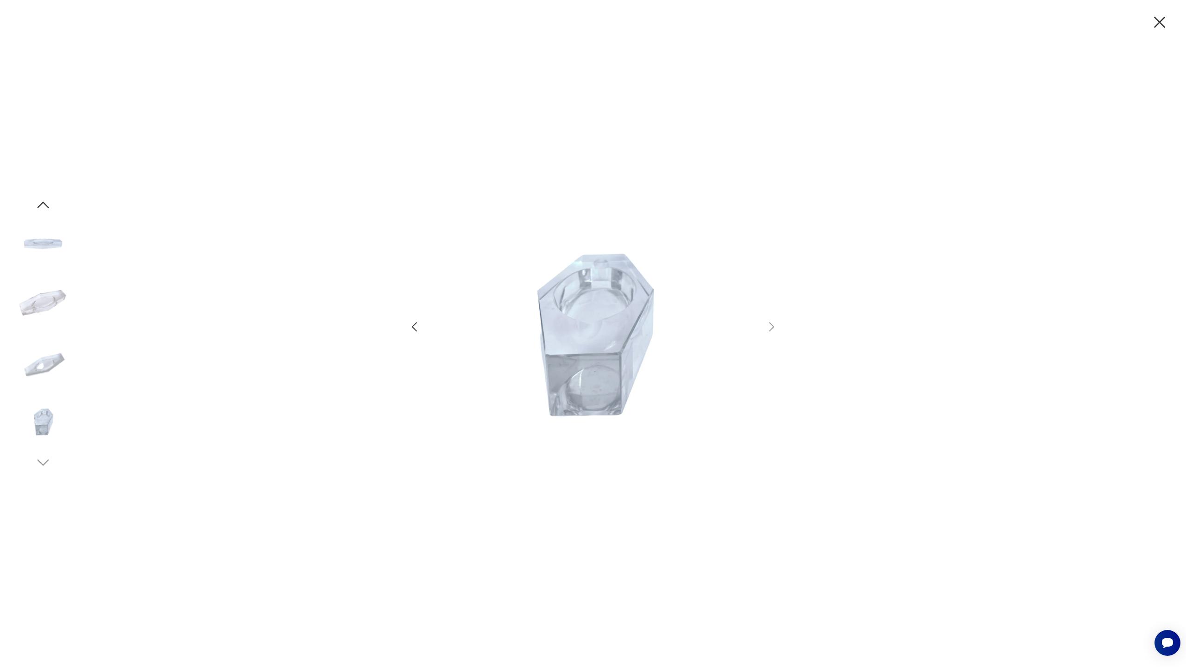
click at [1160, 23] on icon "button" at bounding box center [1159, 22] width 11 height 11
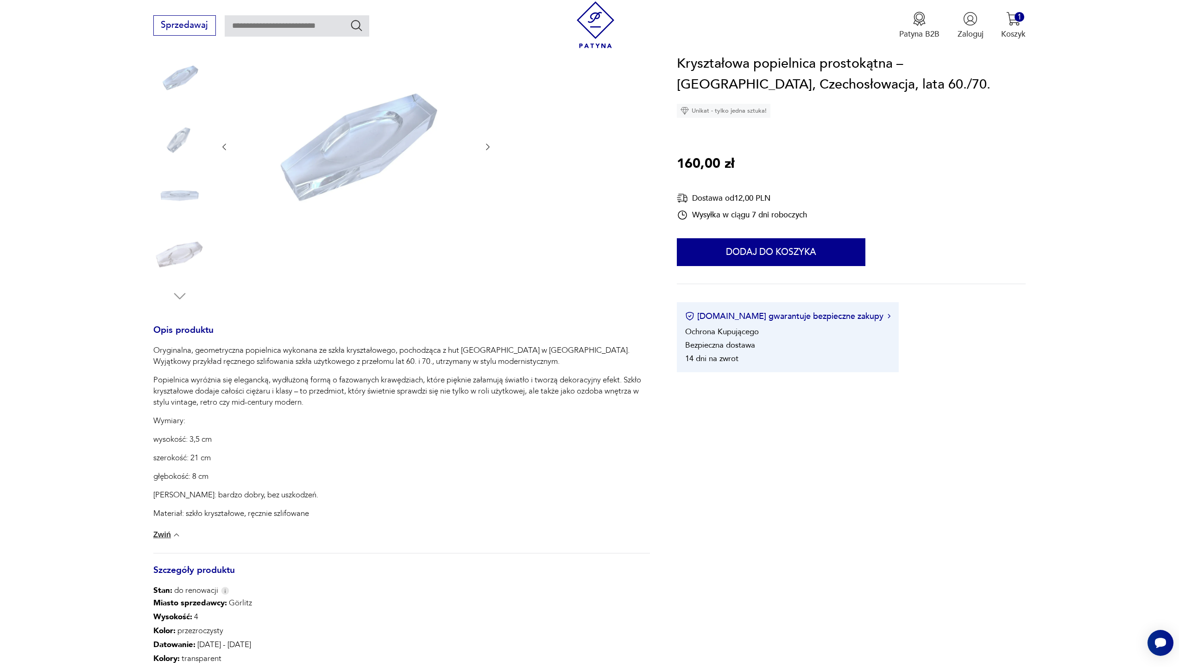
click at [368, 147] on img at bounding box center [356, 146] width 232 height 232
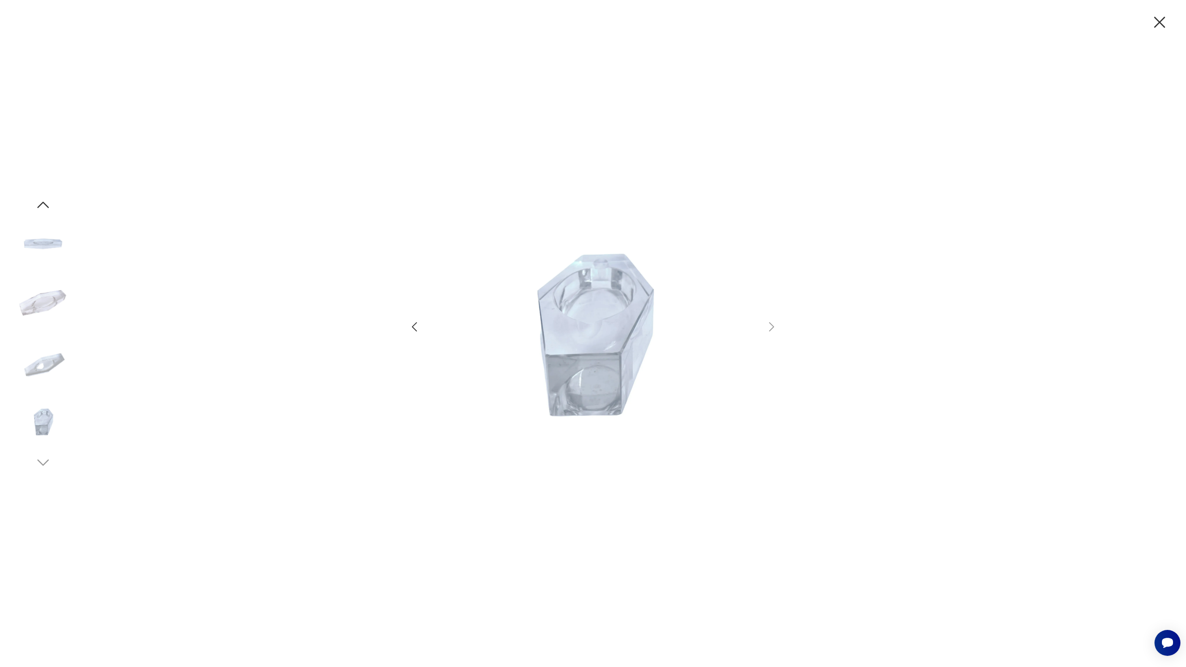
click at [601, 355] on img at bounding box center [593, 332] width 322 height 463
click at [602, 356] on img at bounding box center [593, 332] width 322 height 463
click at [608, 343] on img at bounding box center [593, 332] width 322 height 463
click at [1162, 18] on icon "button" at bounding box center [1159, 22] width 19 height 19
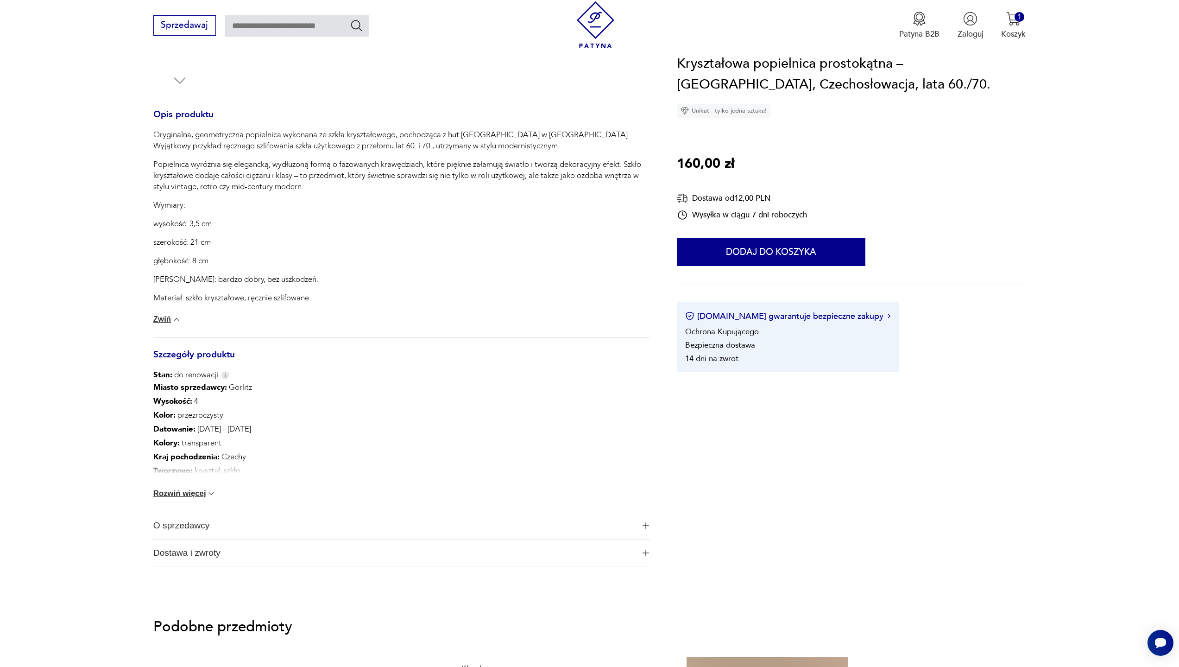
scroll to position [371, 0]
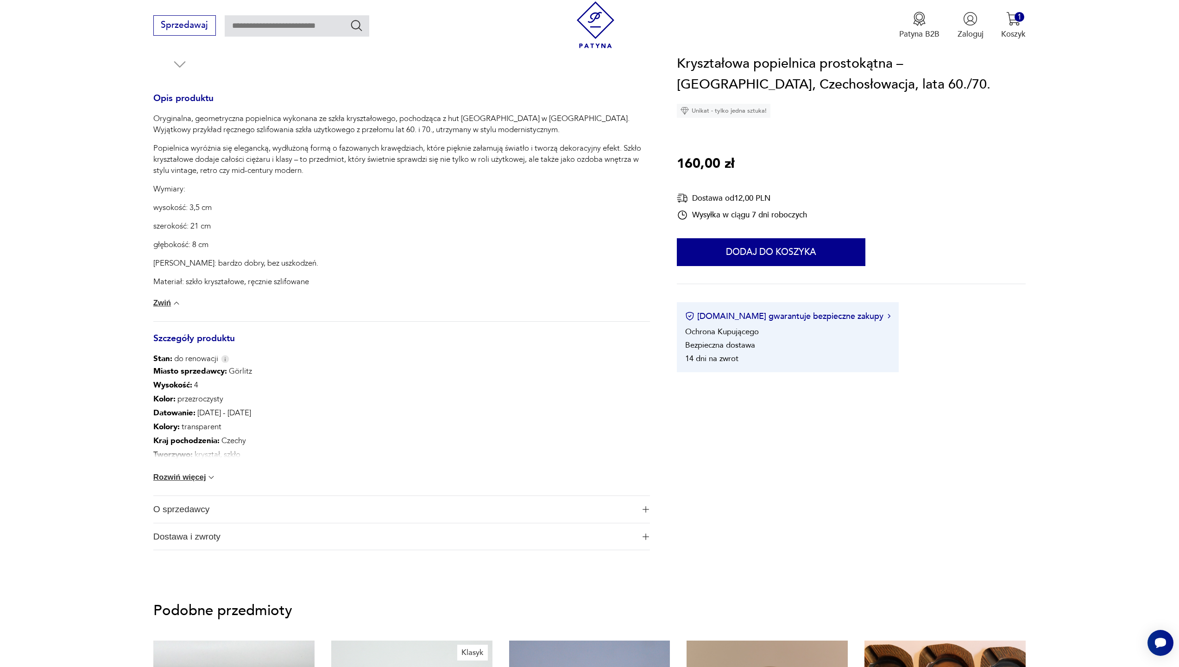
click at [200, 474] on button "Rozwiń więcej" at bounding box center [184, 477] width 63 height 9
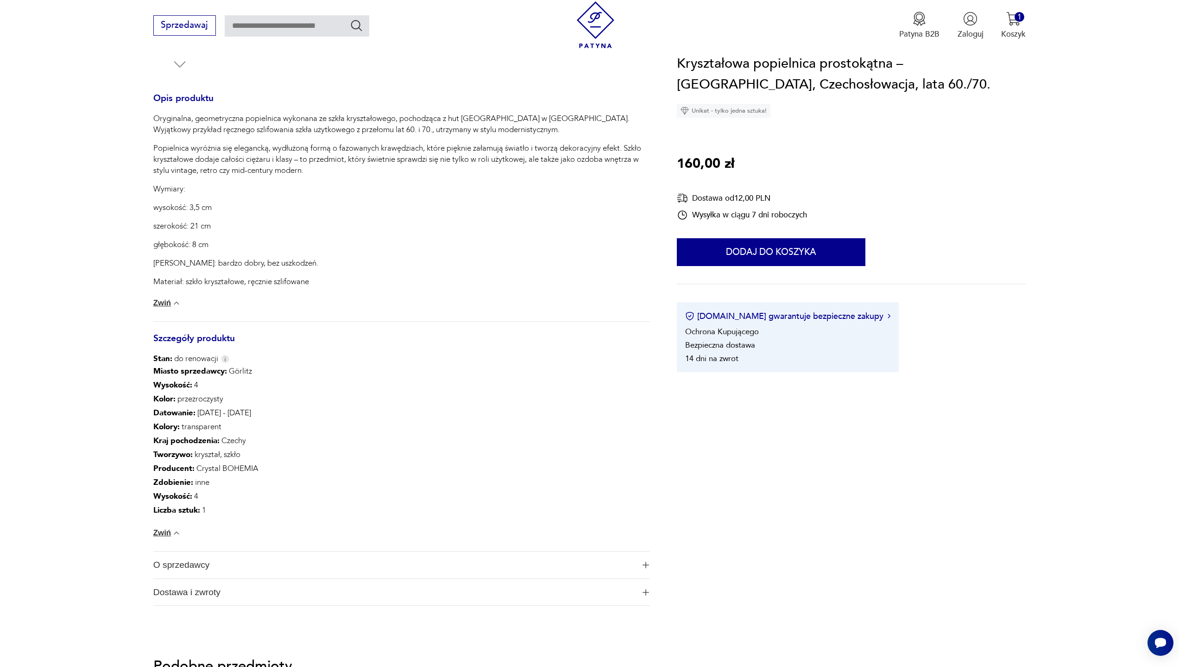
click at [223, 566] on span "O sprzedawcy" at bounding box center [394, 564] width 482 height 27
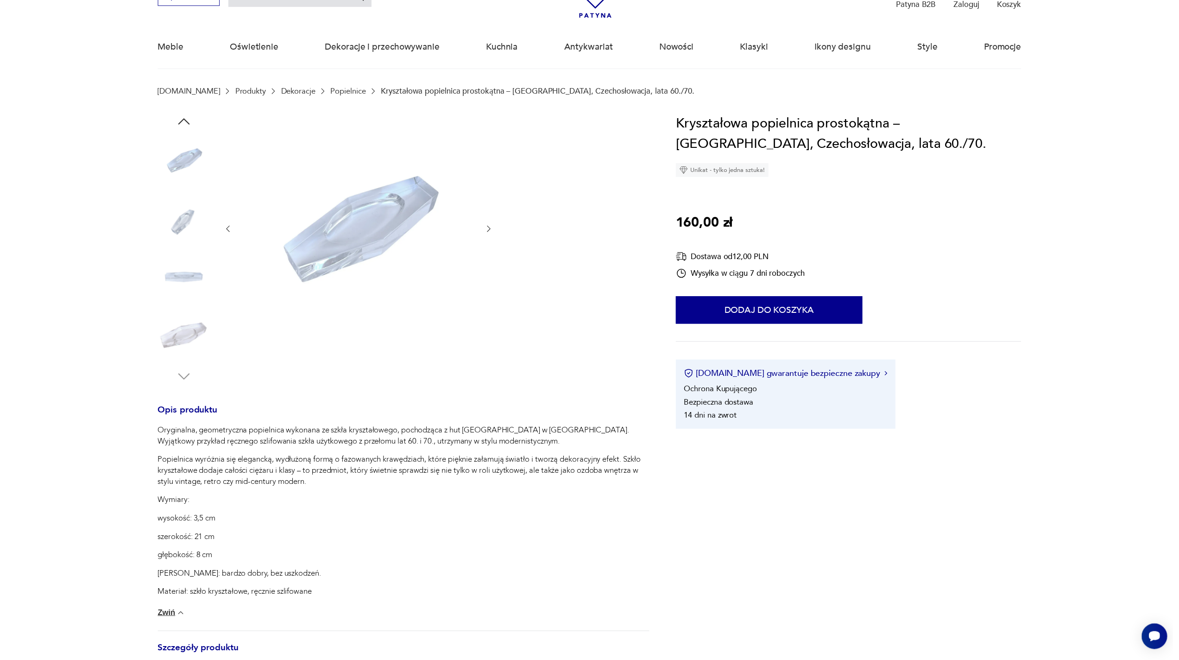
scroll to position [46, 0]
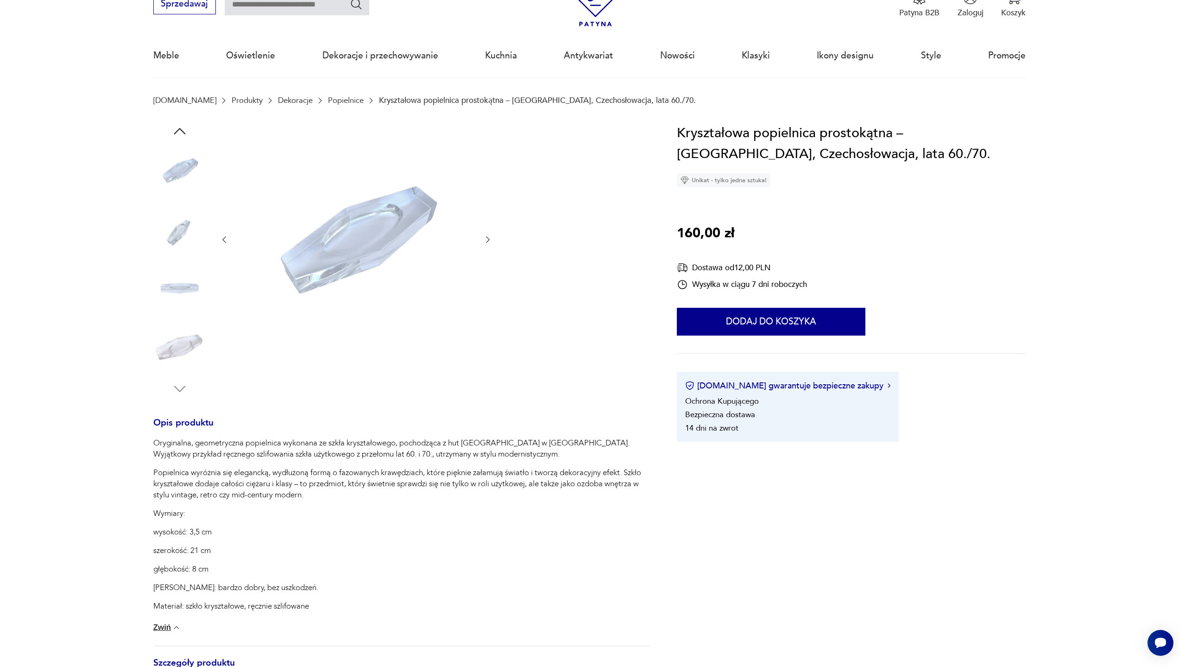
click at [180, 355] on img at bounding box center [179, 347] width 53 height 53
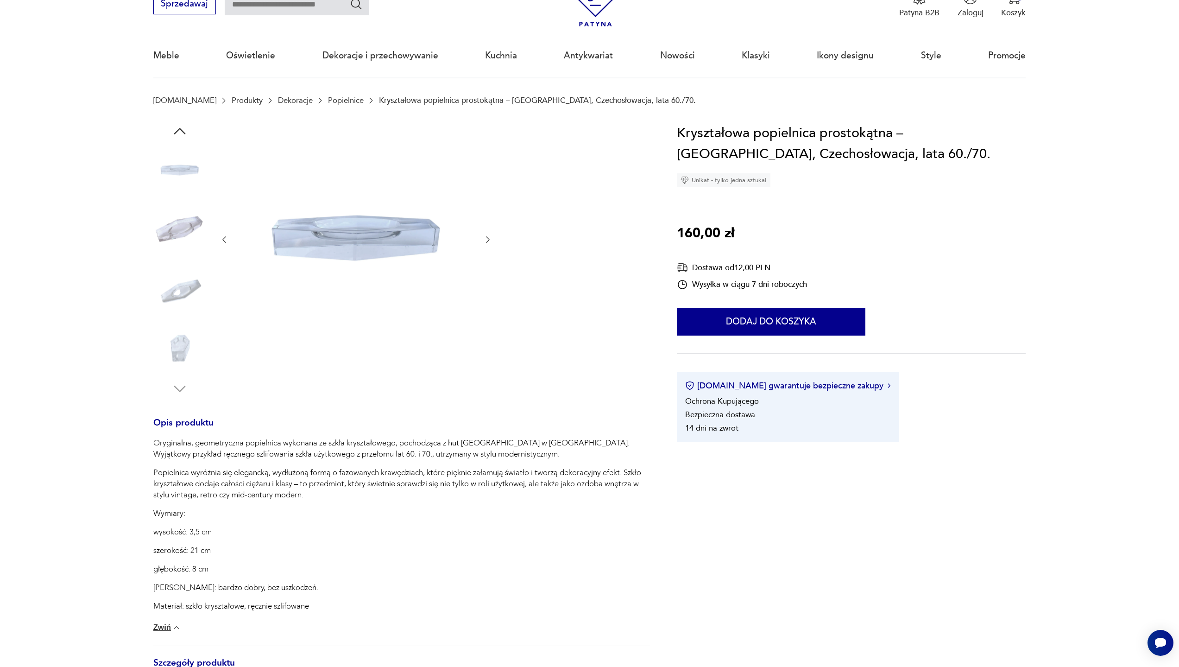
click at [177, 237] on img at bounding box center [179, 229] width 53 height 53
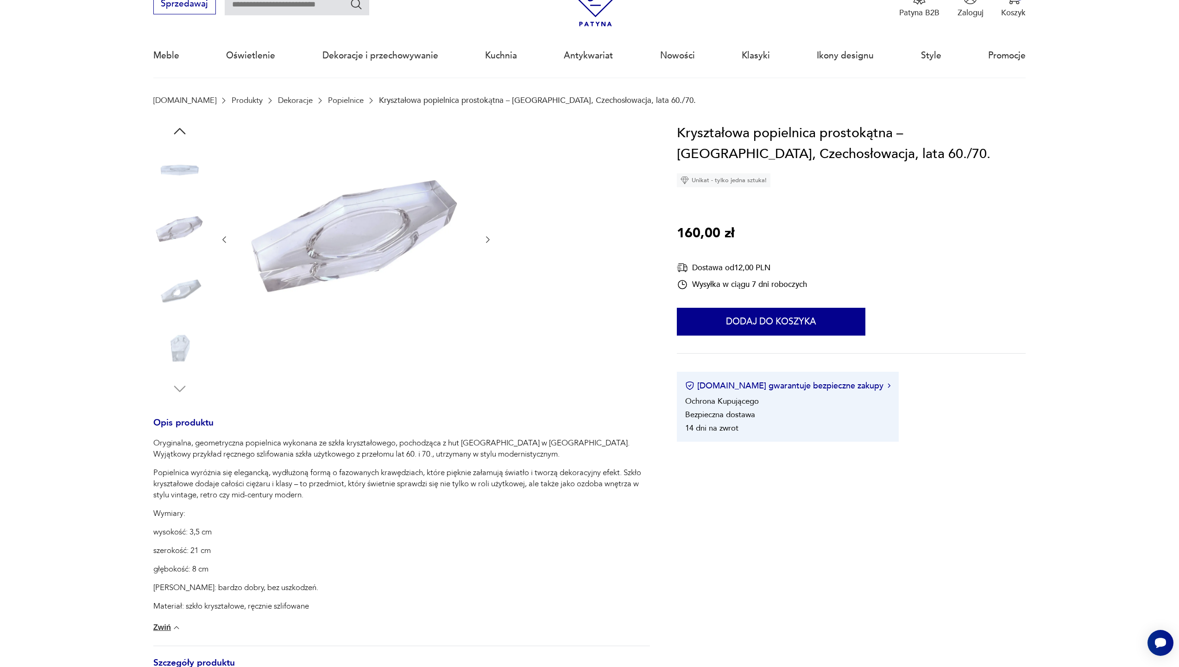
click at [176, 171] on img at bounding box center [179, 170] width 53 height 53
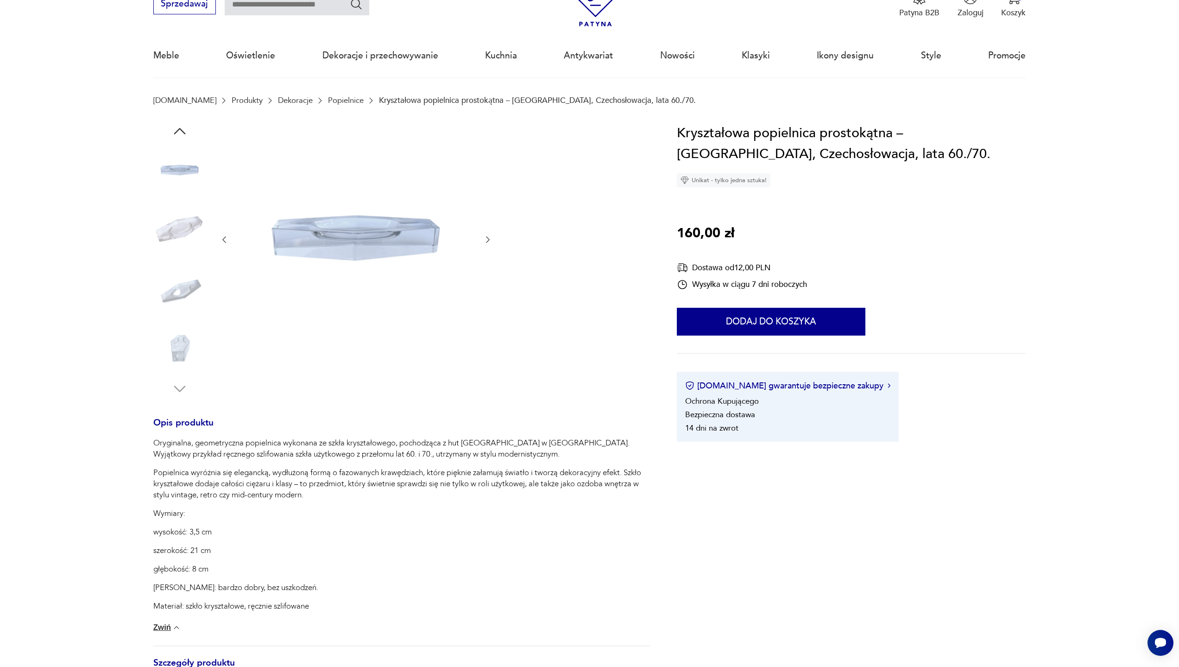
click at [182, 133] on icon "button" at bounding box center [179, 131] width 17 height 17
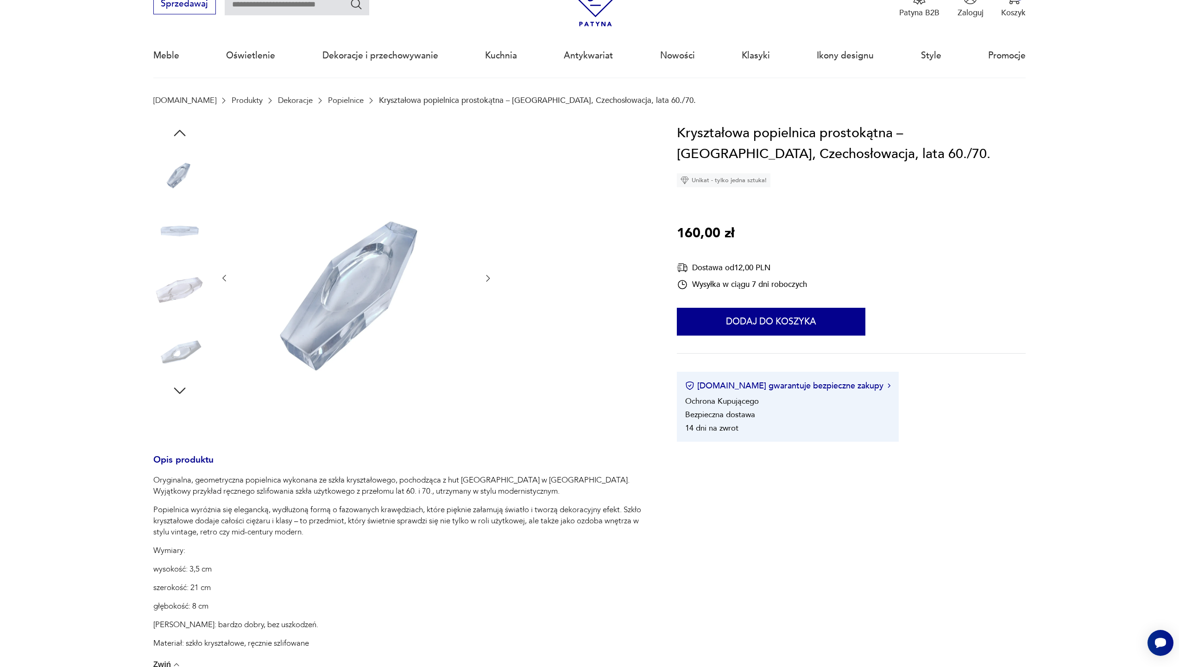
click at [188, 133] on div at bounding box center [179, 262] width 53 height 278
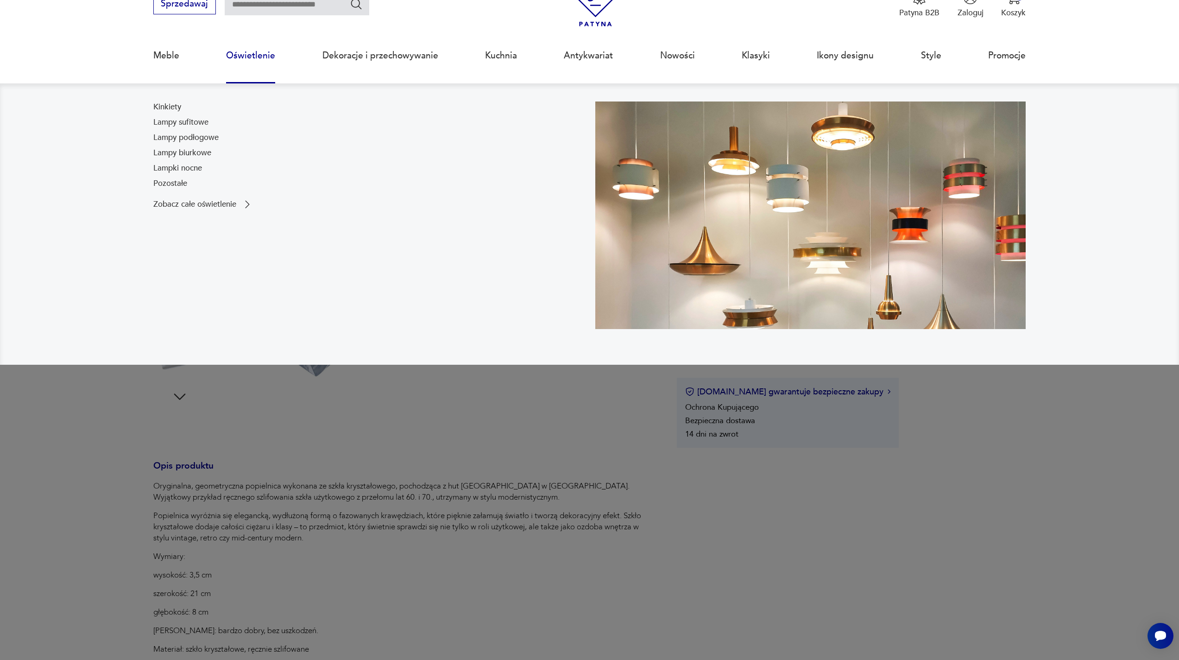
click at [263, 57] on link "Oświetlenie" at bounding box center [250, 55] width 49 height 43
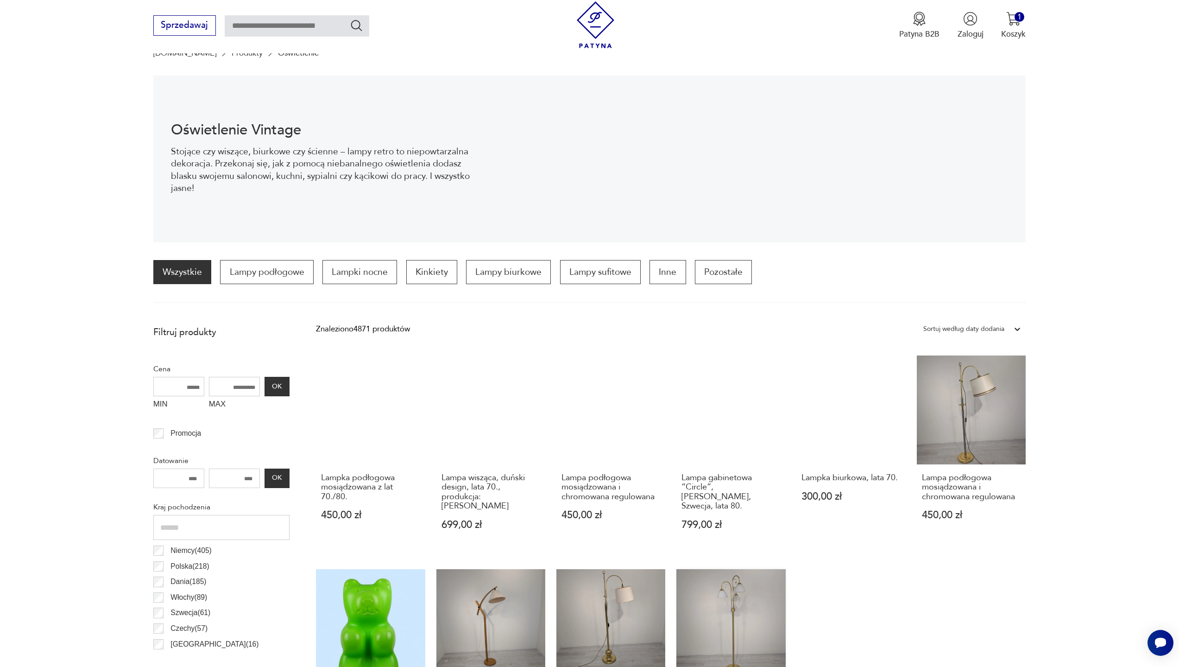
scroll to position [93, 0]
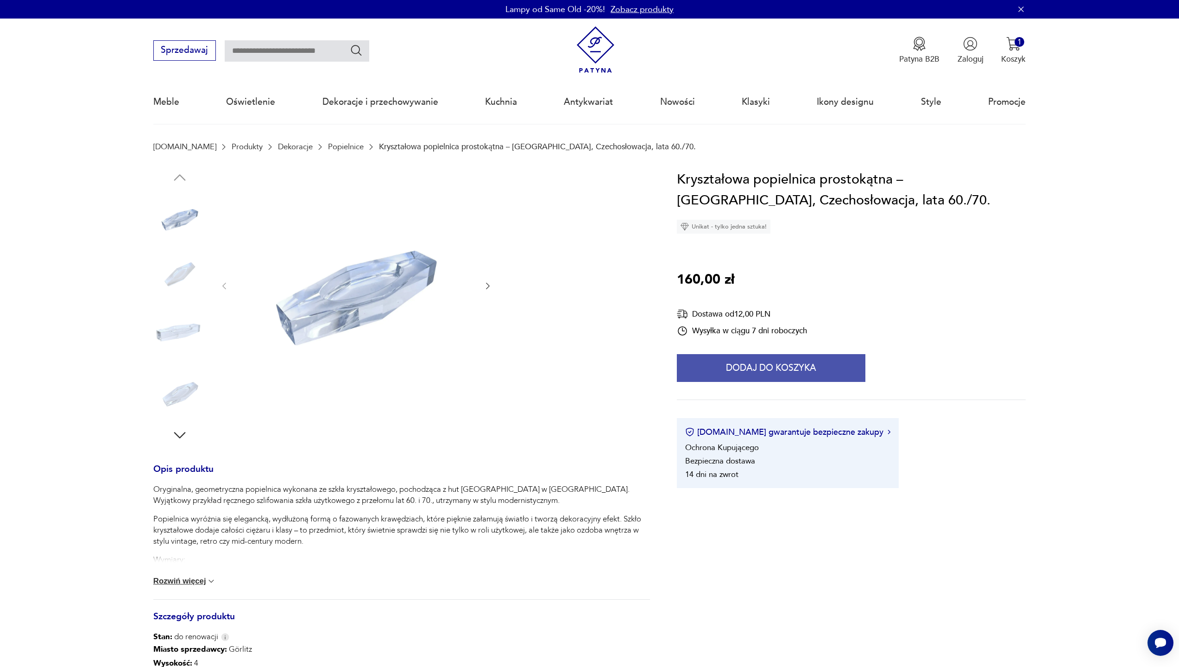
click at [794, 364] on button "Dodaj do koszyka" at bounding box center [771, 368] width 189 height 28
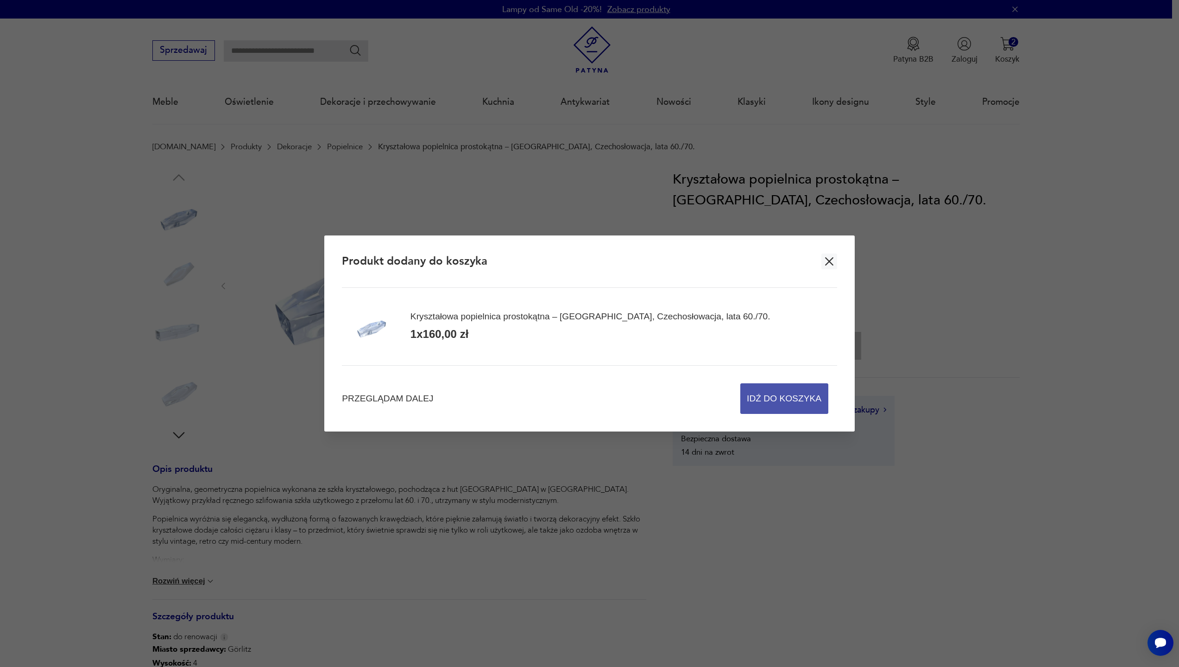
click at [785, 400] on span "Idź do koszyka" at bounding box center [784, 399] width 75 height 30
